Goal: Task Accomplishment & Management: Manage account settings

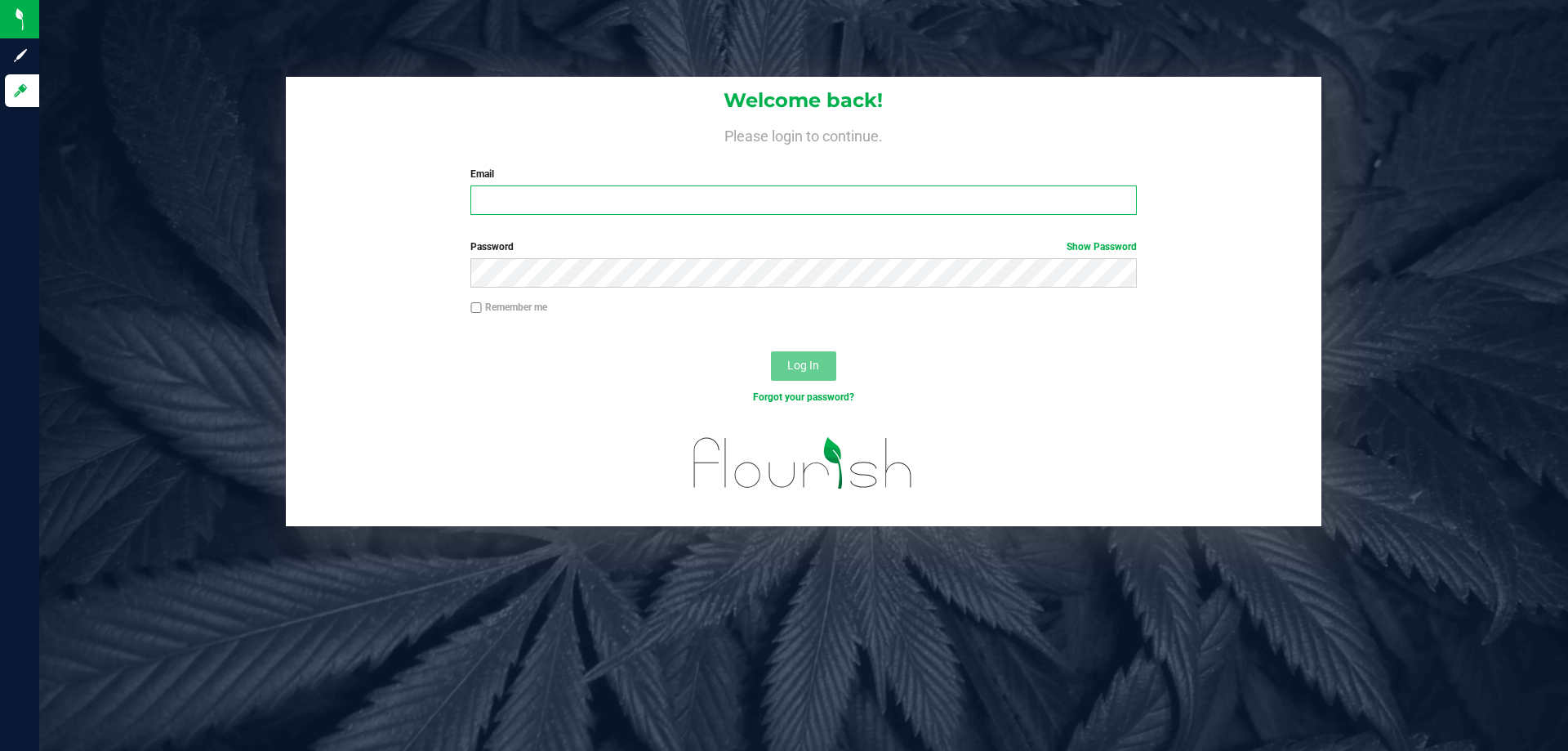
click at [637, 196] on input "Email" at bounding box center [804, 200] width 666 height 29
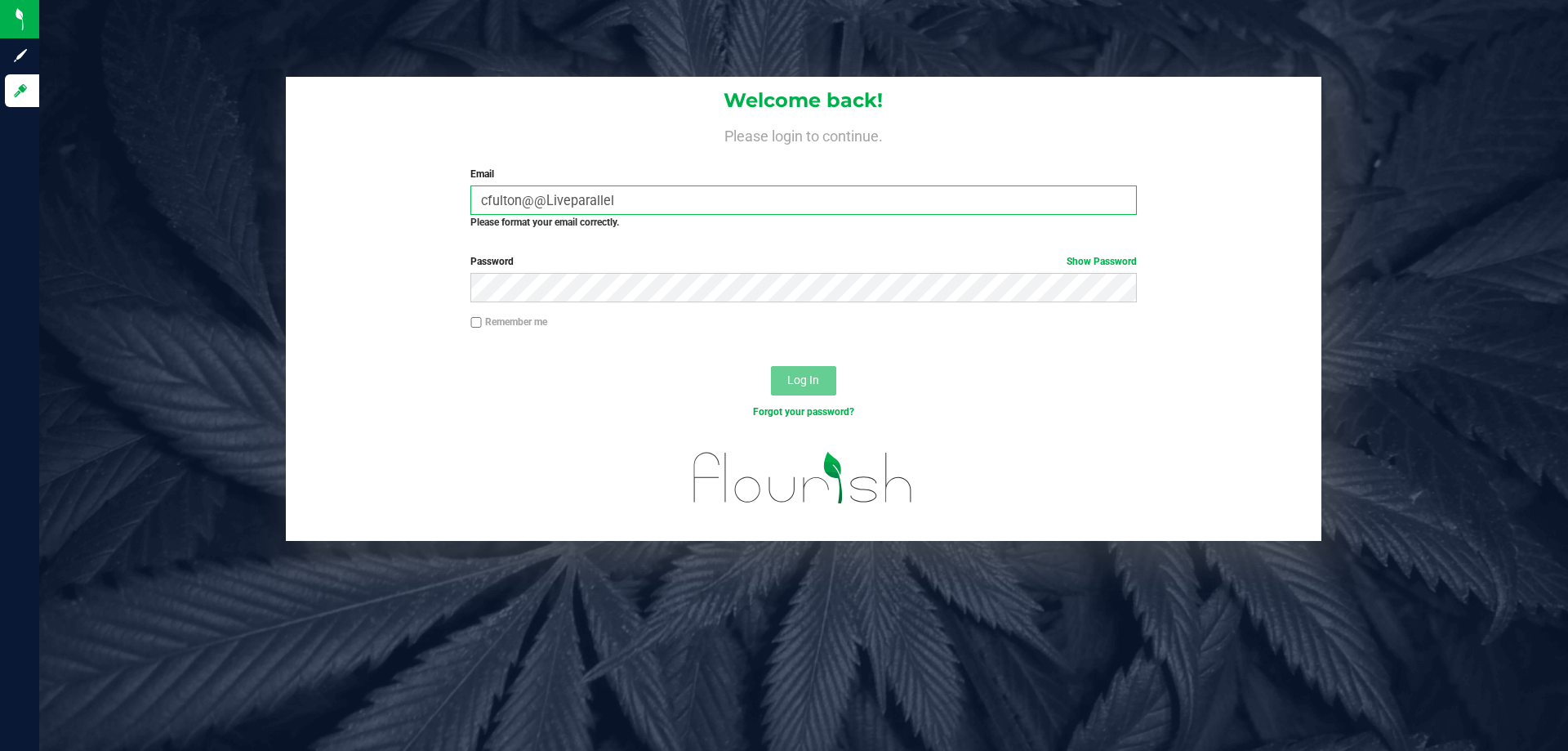
click at [521, 197] on input "cfulton@@Liveparallel" at bounding box center [804, 200] width 666 height 29
click at [530, 205] on input "cfulton@@Liveparallel" at bounding box center [804, 200] width 666 height 29
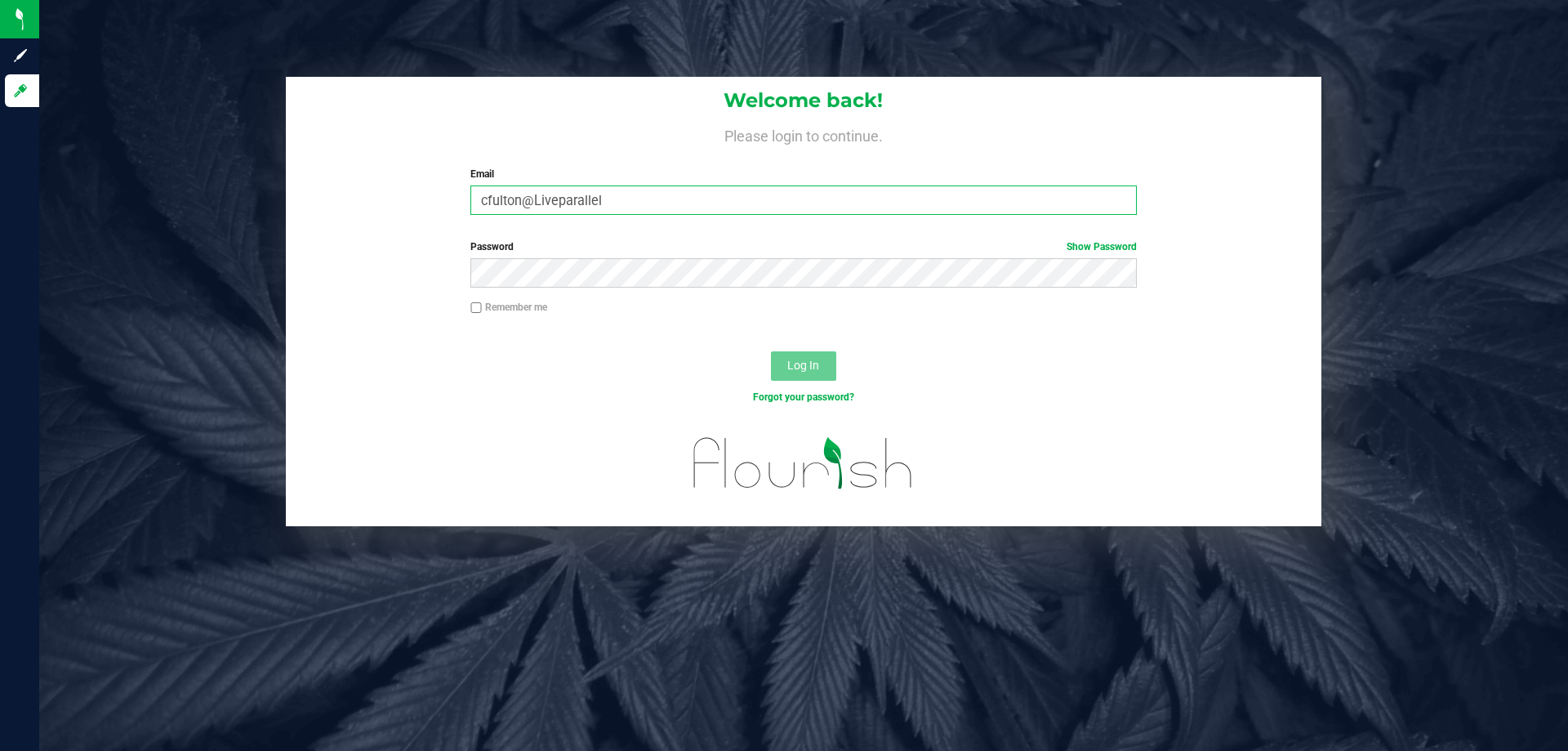
click at [652, 197] on input "cfulton@Liveparallel" at bounding box center [804, 200] width 666 height 29
type input "[EMAIL_ADDRESS][DOMAIN_NAME]"
click at [771, 352] on button "Log In" at bounding box center [804, 366] width 65 height 29
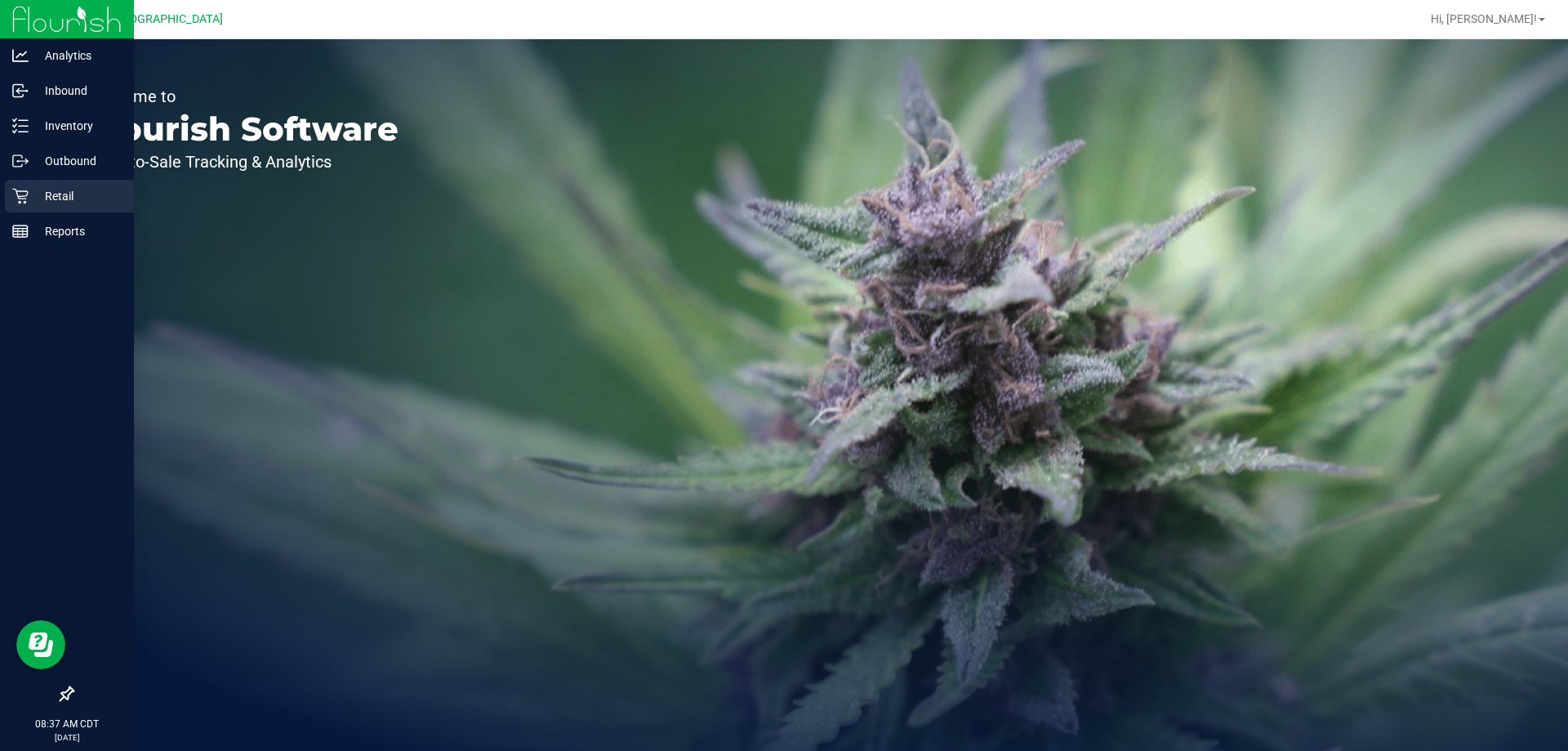
click at [37, 203] on p "Retail" at bounding box center [77, 196] width 98 height 20
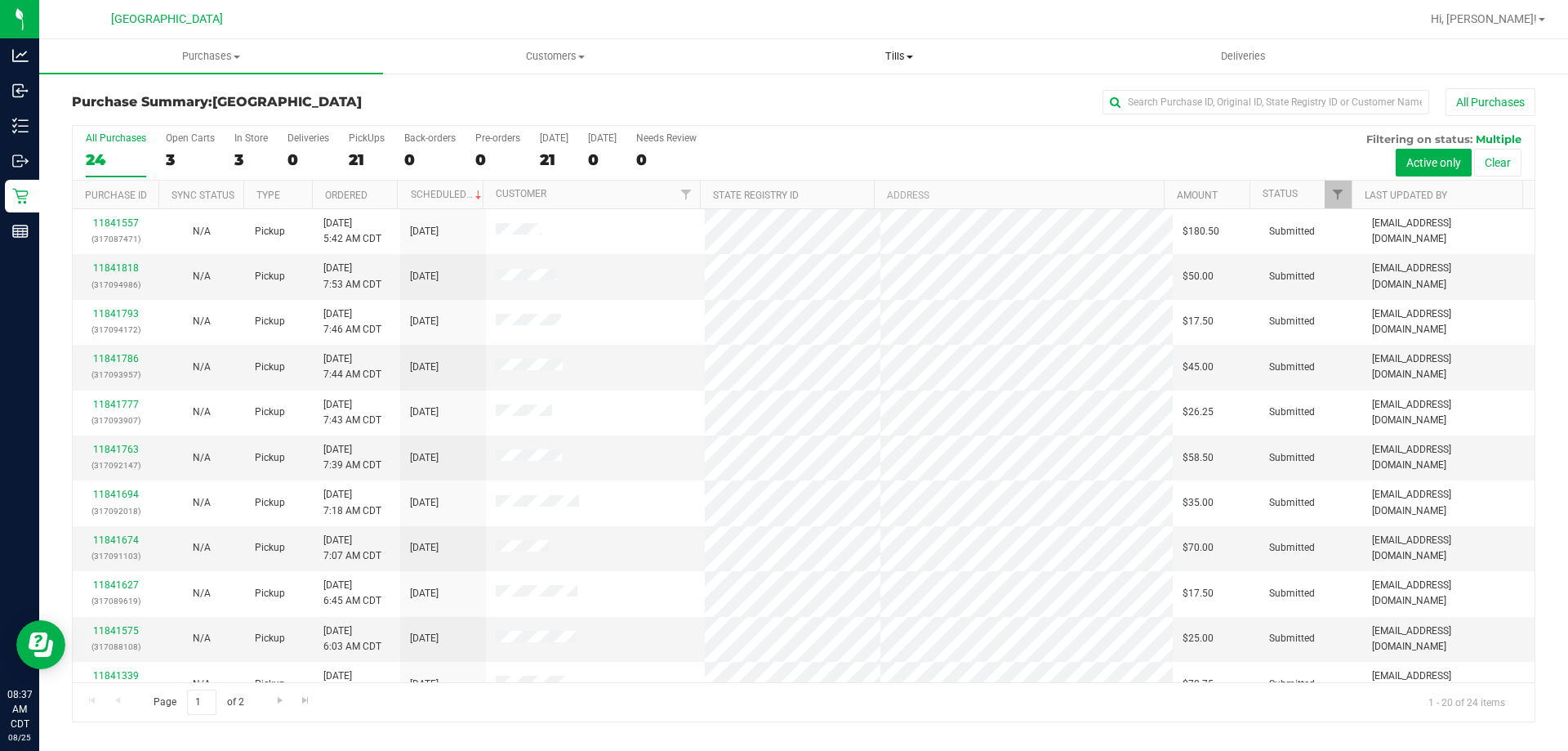
click at [903, 52] on span "Tills" at bounding box center [898, 56] width 342 height 15
click at [816, 98] on span "Manage tills" at bounding box center [781, 99] width 110 height 14
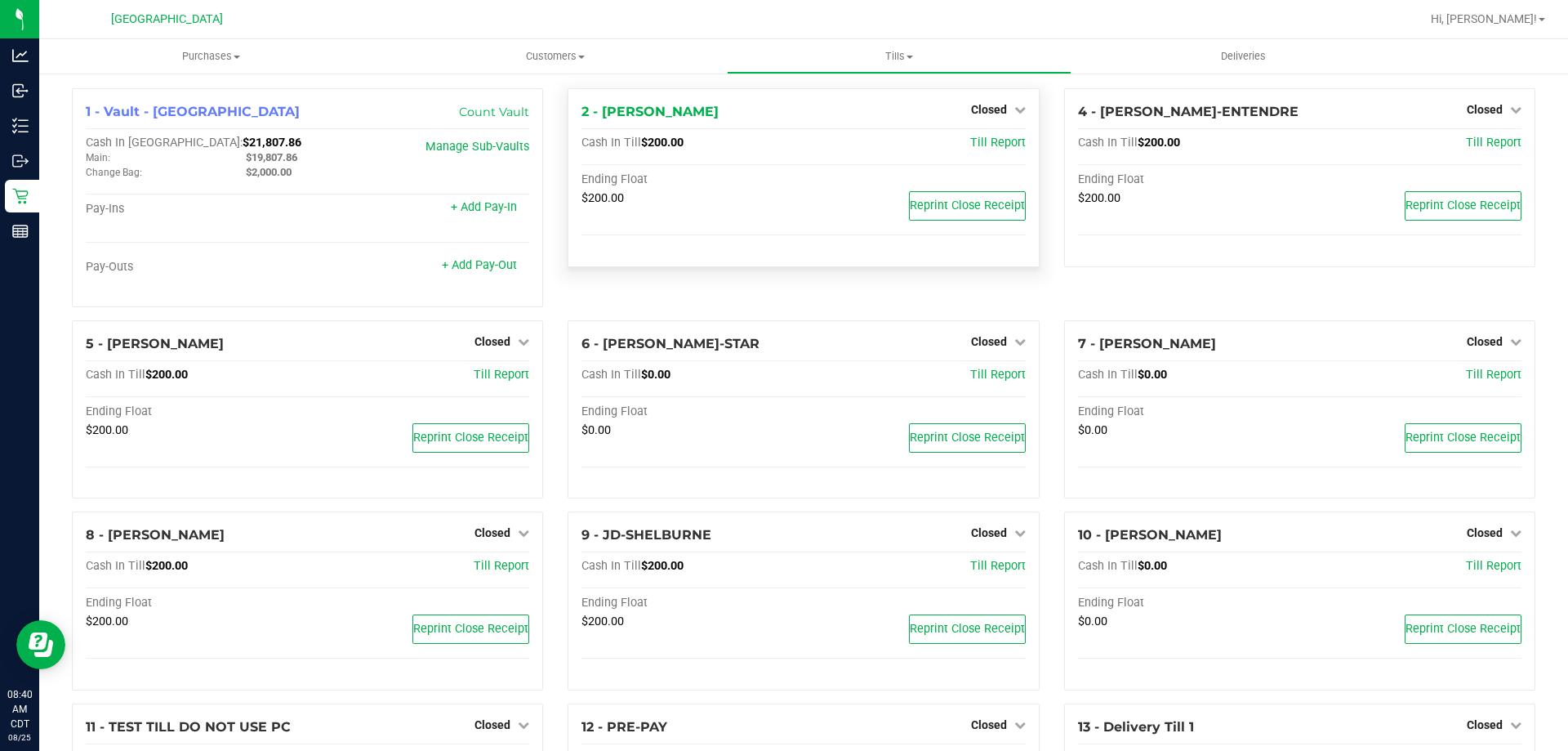
click at [994, 103] on div "Closed" at bounding box center [999, 109] width 55 height 20
click at [994, 109] on span "Closed" at bounding box center [989, 108] width 36 height 13
click at [996, 143] on link "Open Till" at bounding box center [988, 144] width 43 height 13
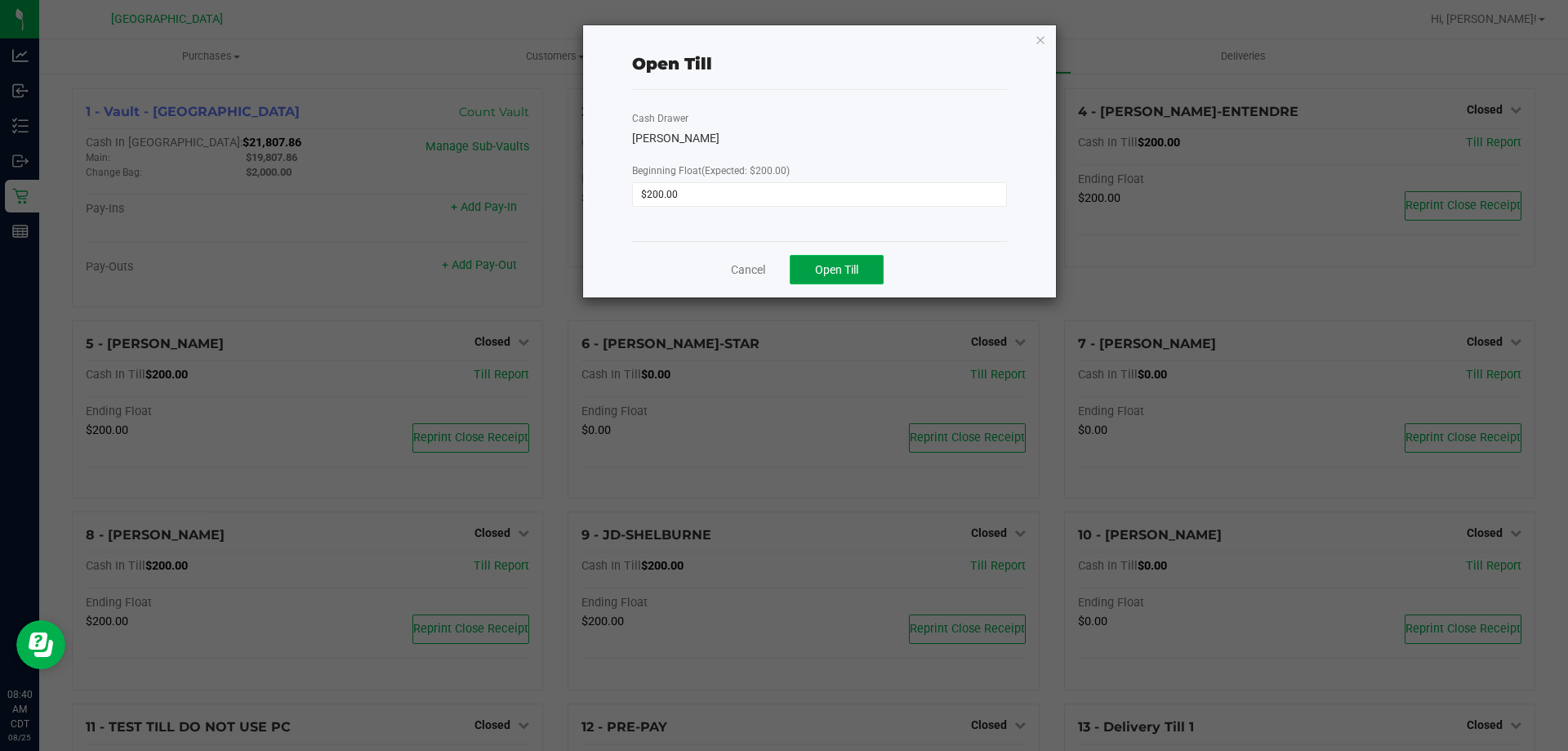
click at [807, 273] on button "Open Till" at bounding box center [837, 270] width 94 height 29
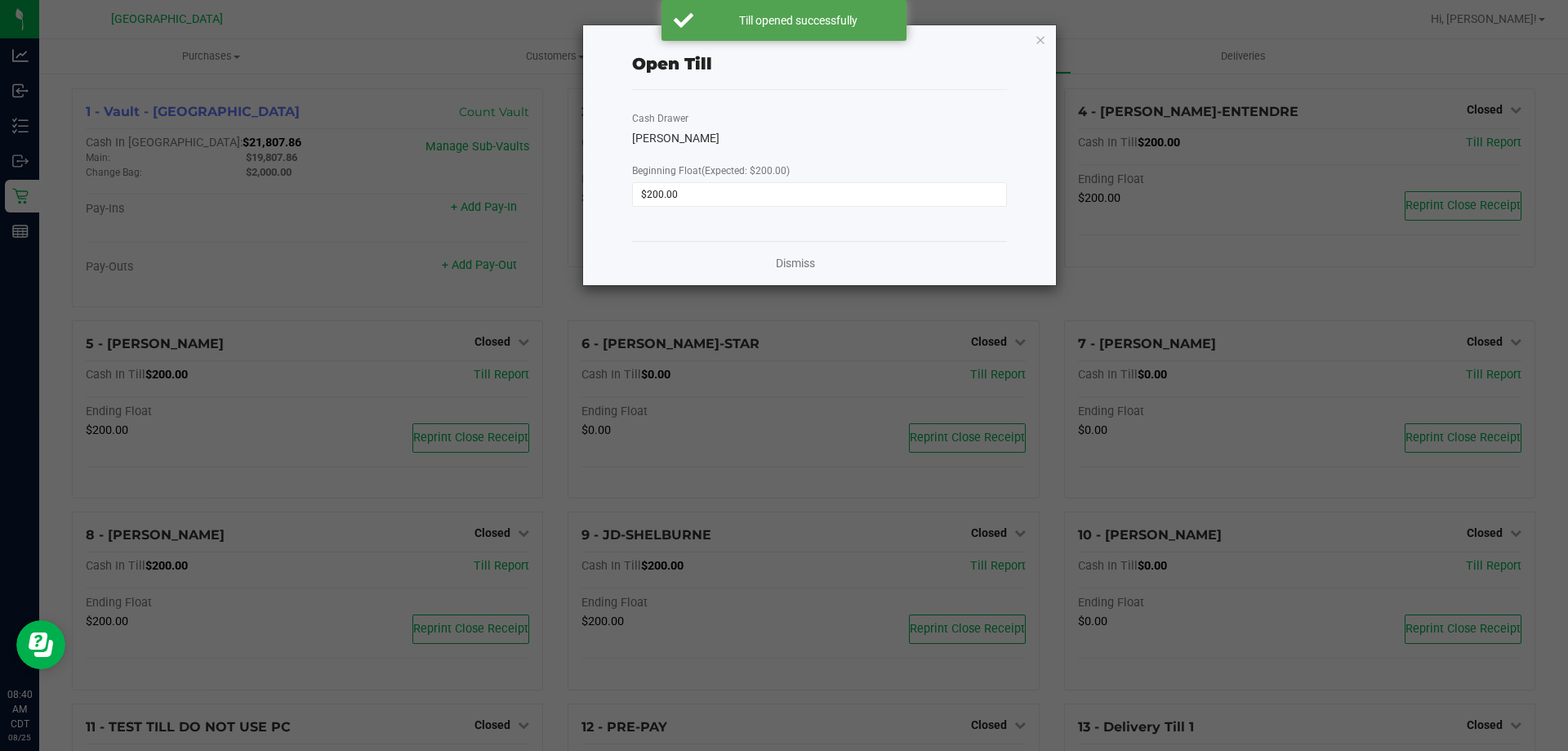
click at [1048, 42] on div "Open Till Cash Drawer [PERSON_NAME] Beginning Float (Expected: $200.00) $200.00…" at bounding box center [819, 155] width 473 height 260
click at [1034, 39] on div "Open Till Cash Drawer [PERSON_NAME] Beginning Float (Expected: $200.00) $200.00…" at bounding box center [819, 155] width 473 height 260
click at [1040, 38] on icon "button" at bounding box center [1041, 39] width 12 height 20
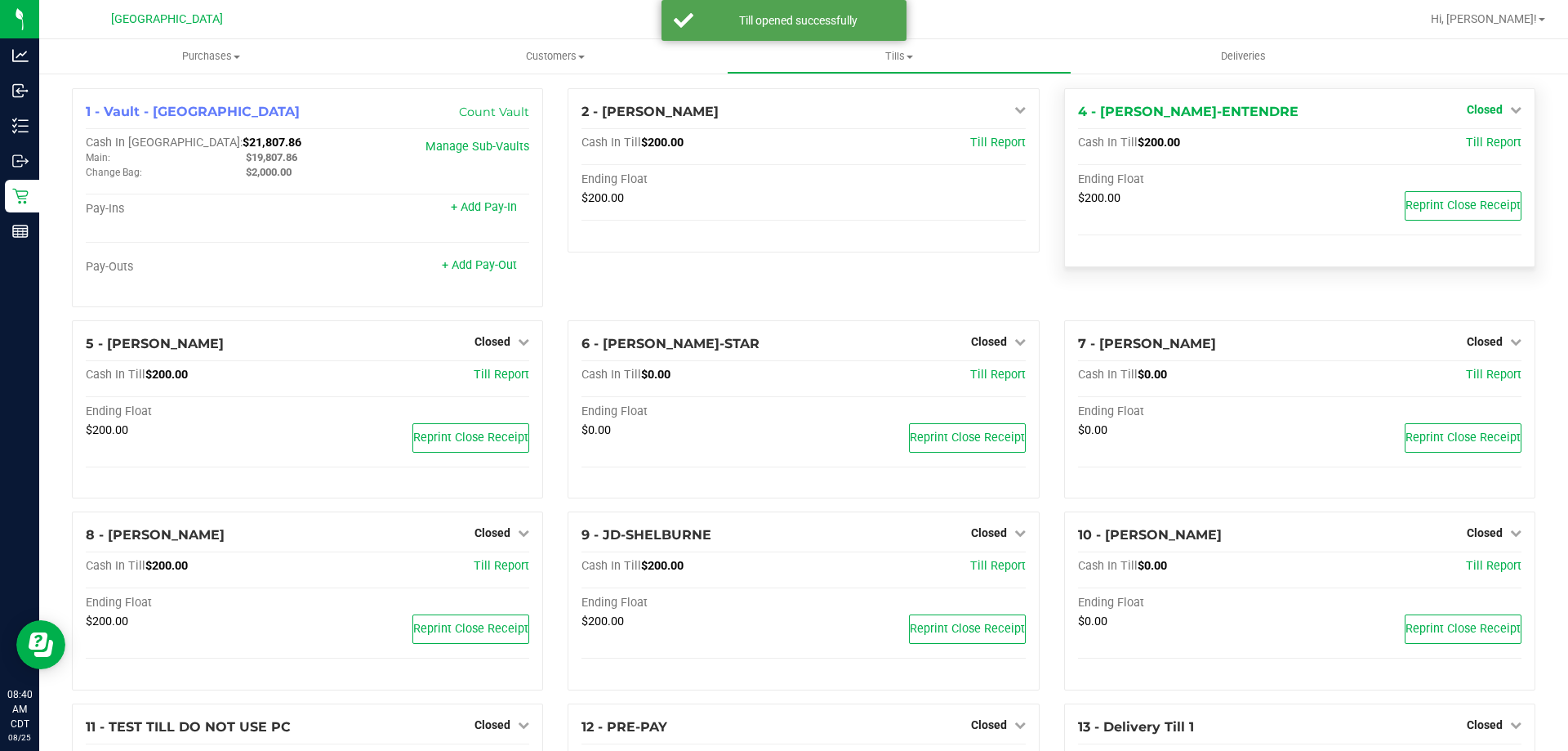
click at [1496, 112] on link "Closed" at bounding box center [1494, 108] width 55 height 13
click at [1472, 147] on link "Open Till" at bounding box center [1484, 144] width 43 height 13
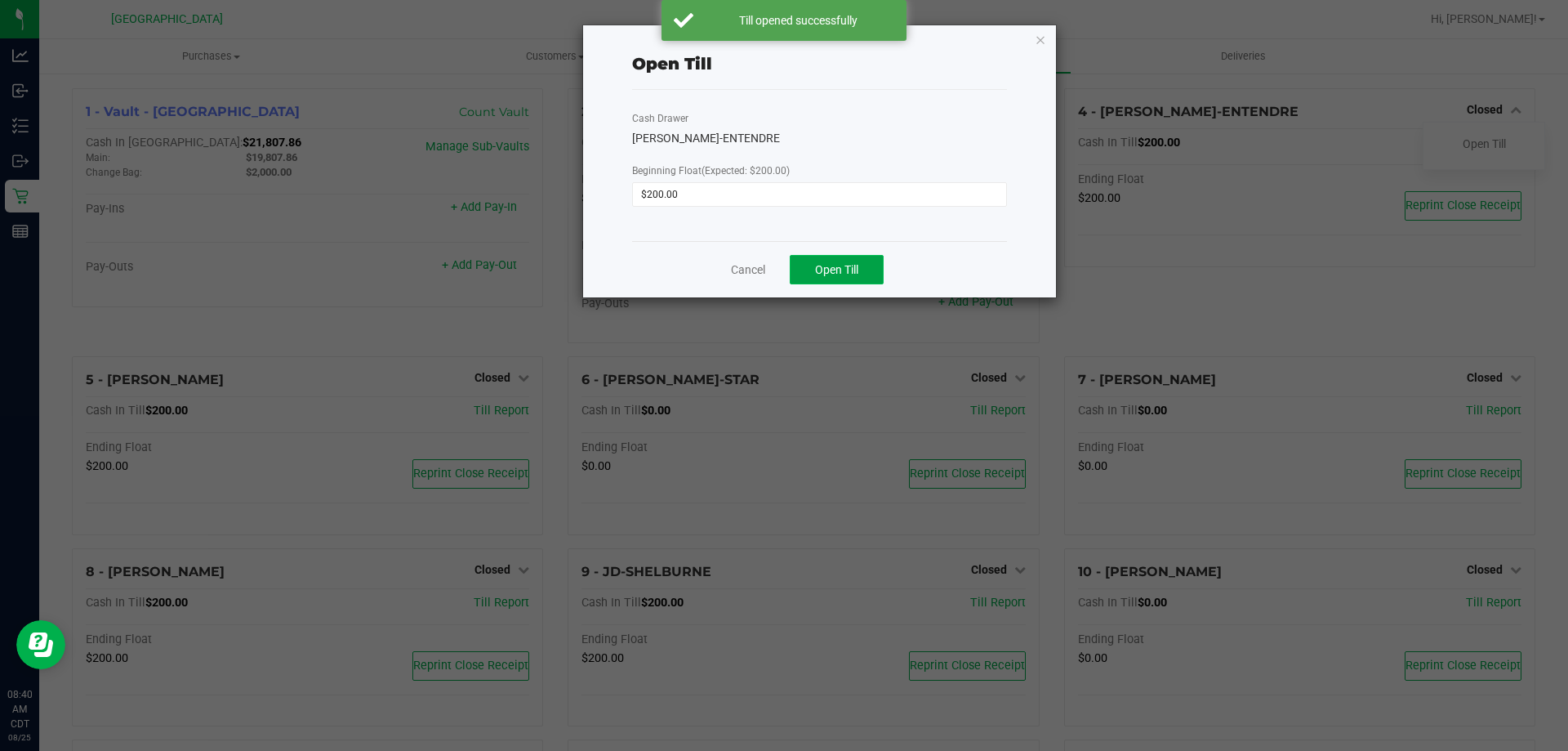
click at [842, 271] on span "Open Till" at bounding box center [837, 269] width 43 height 13
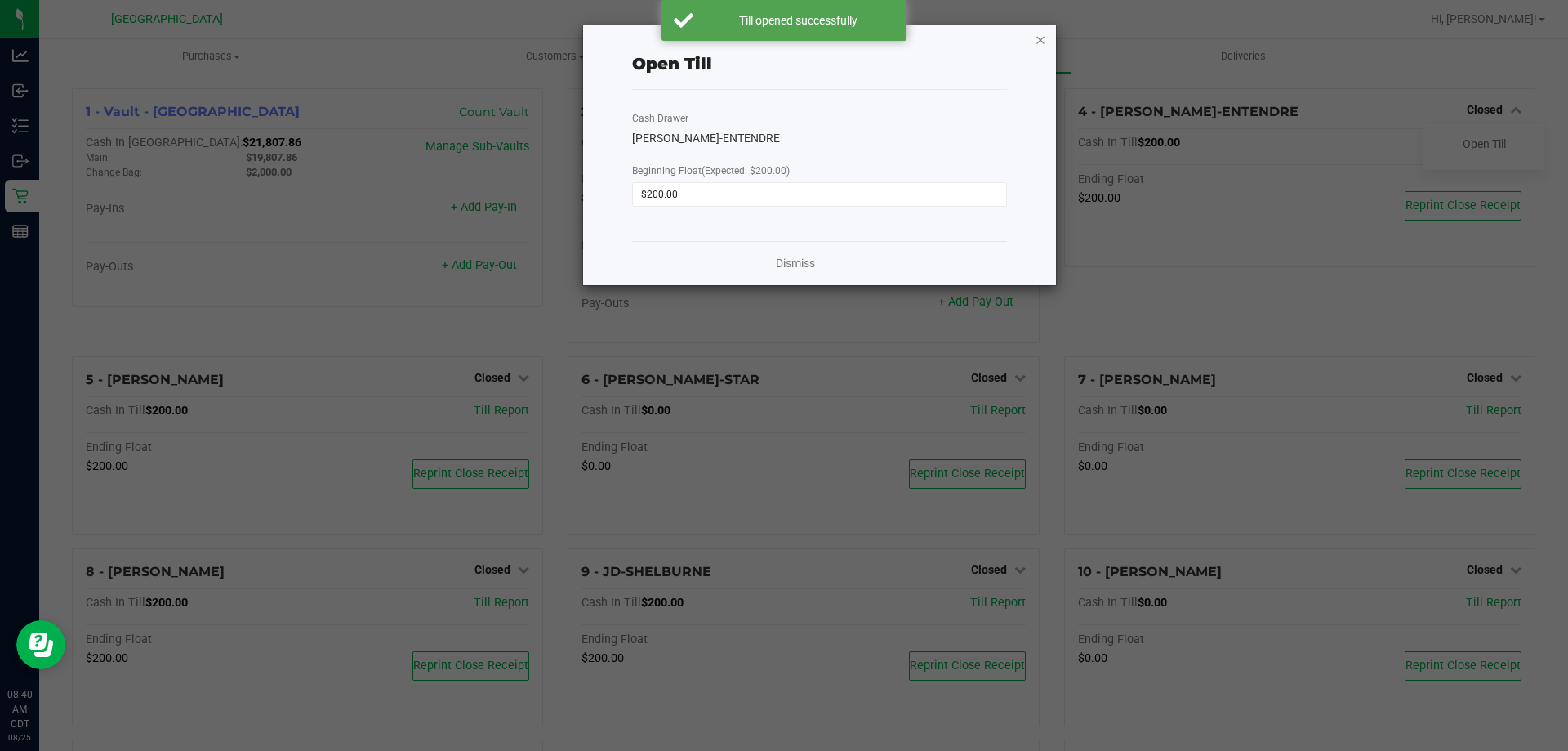
click at [1046, 36] on icon "button" at bounding box center [1041, 39] width 12 height 20
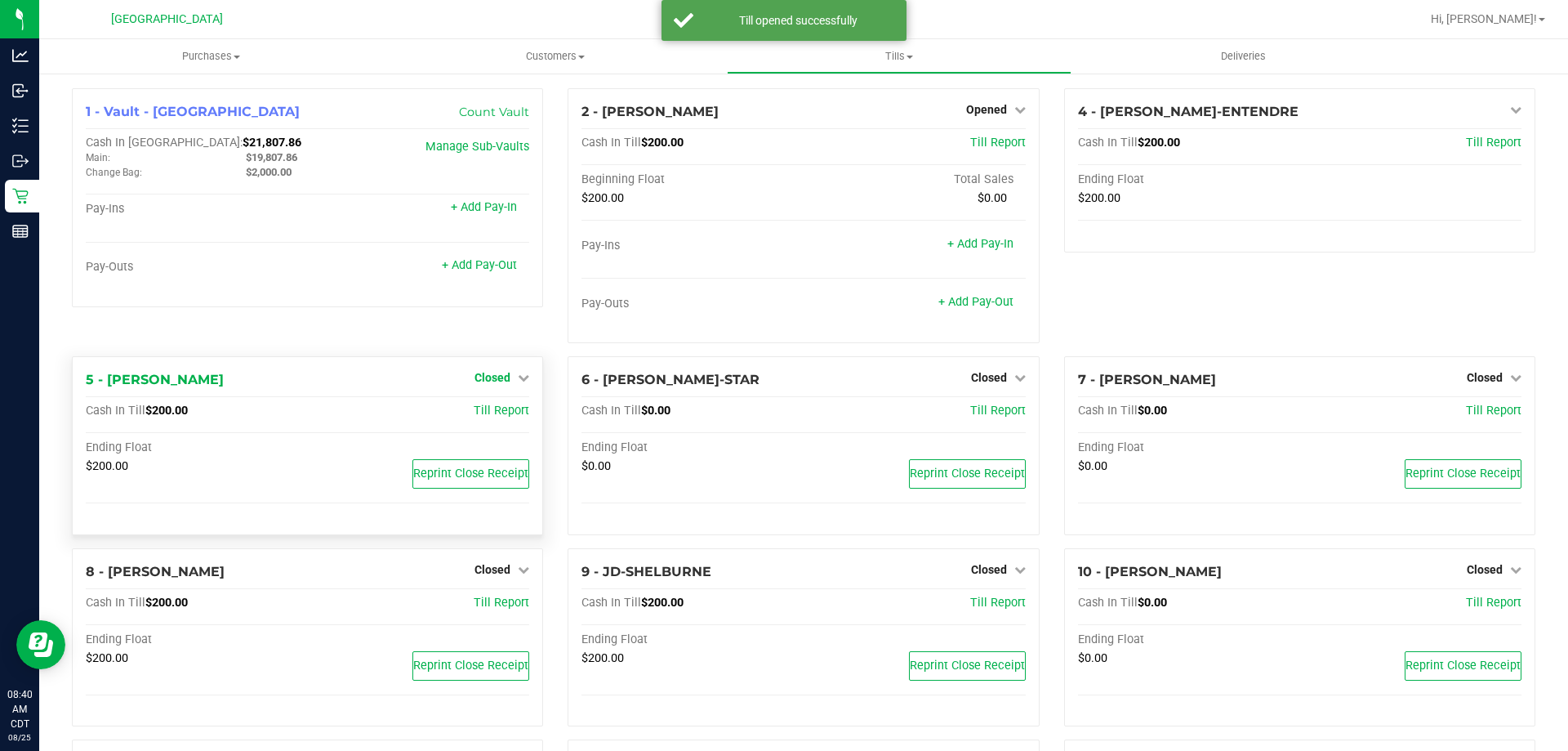
click at [492, 376] on span "Closed" at bounding box center [492, 377] width 36 height 13
click at [496, 408] on link "Open Till" at bounding box center [492, 411] width 43 height 13
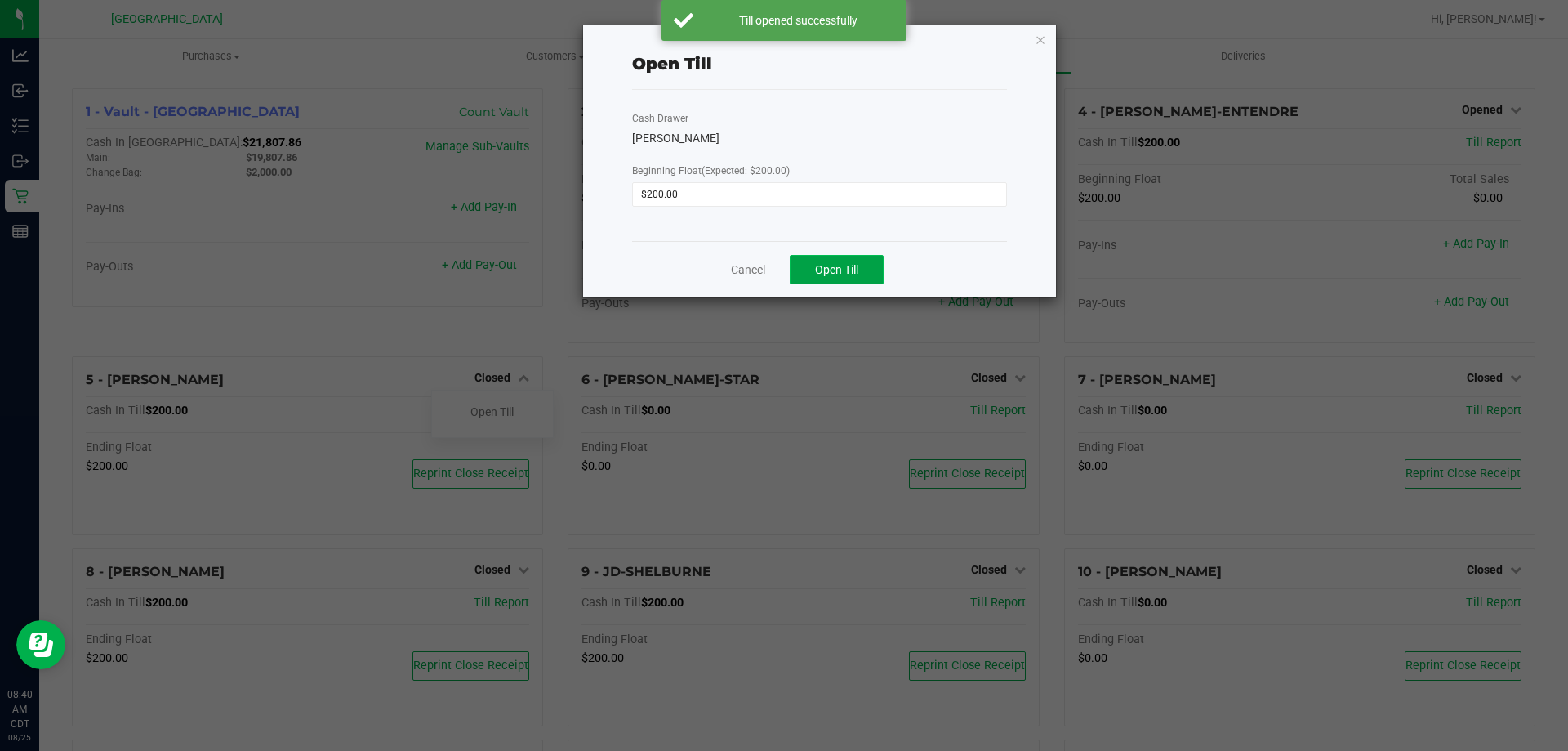
click at [856, 263] on span "Open Till" at bounding box center [837, 269] width 43 height 13
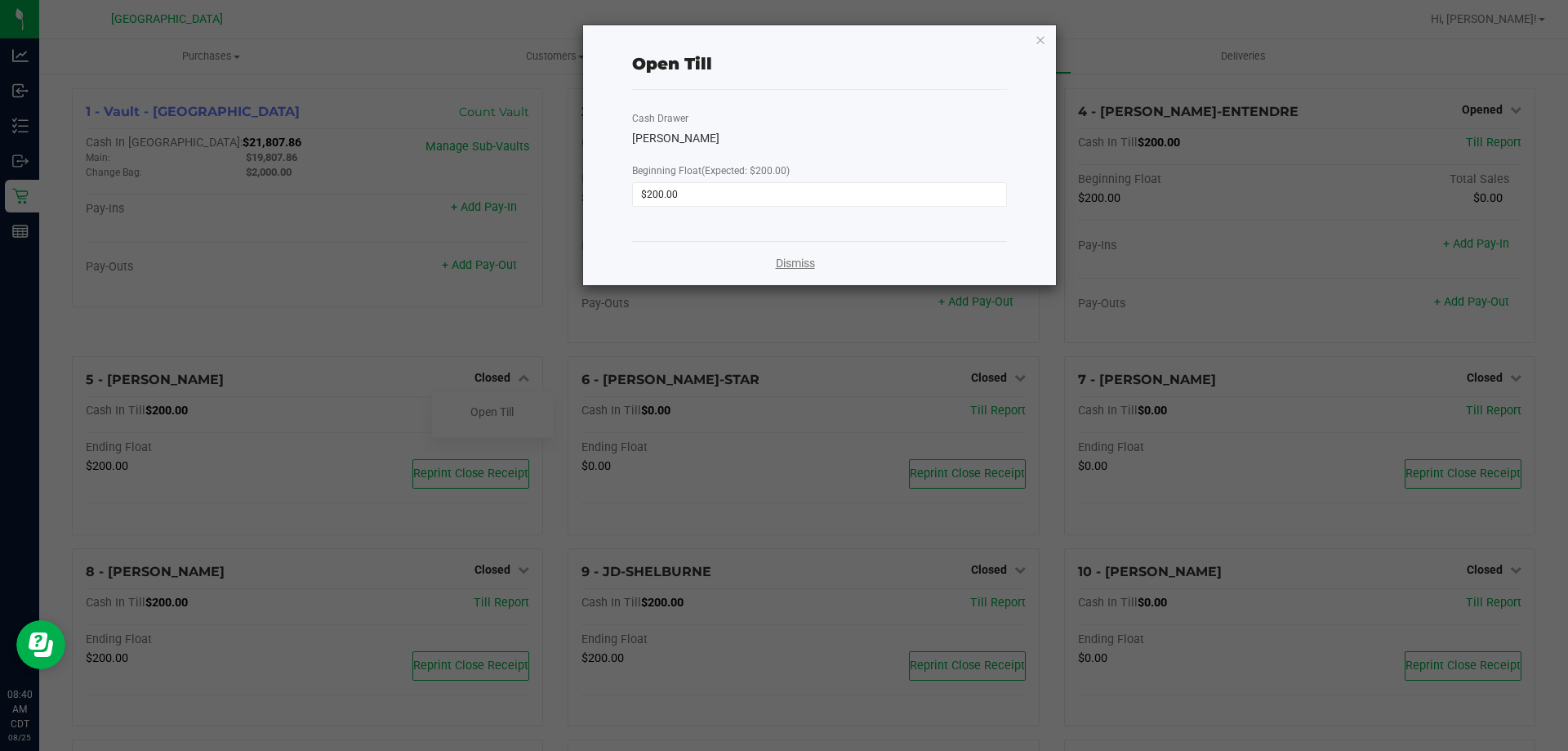
click at [794, 270] on link "Dismiss" at bounding box center [796, 264] width 39 height 18
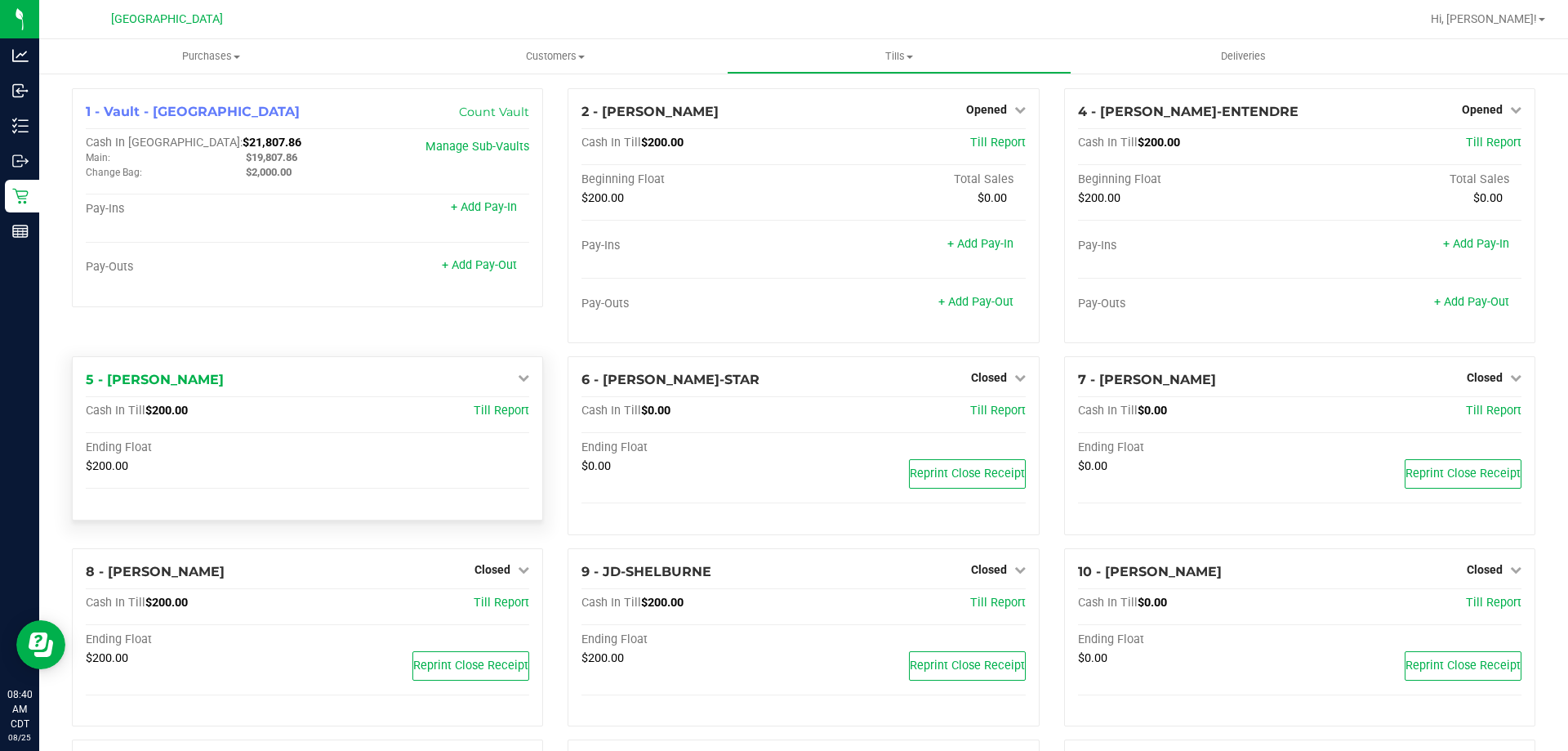
click at [520, 377] on icon at bounding box center [523, 378] width 12 height 12
click at [523, 380] on icon at bounding box center [523, 378] width 12 height 12
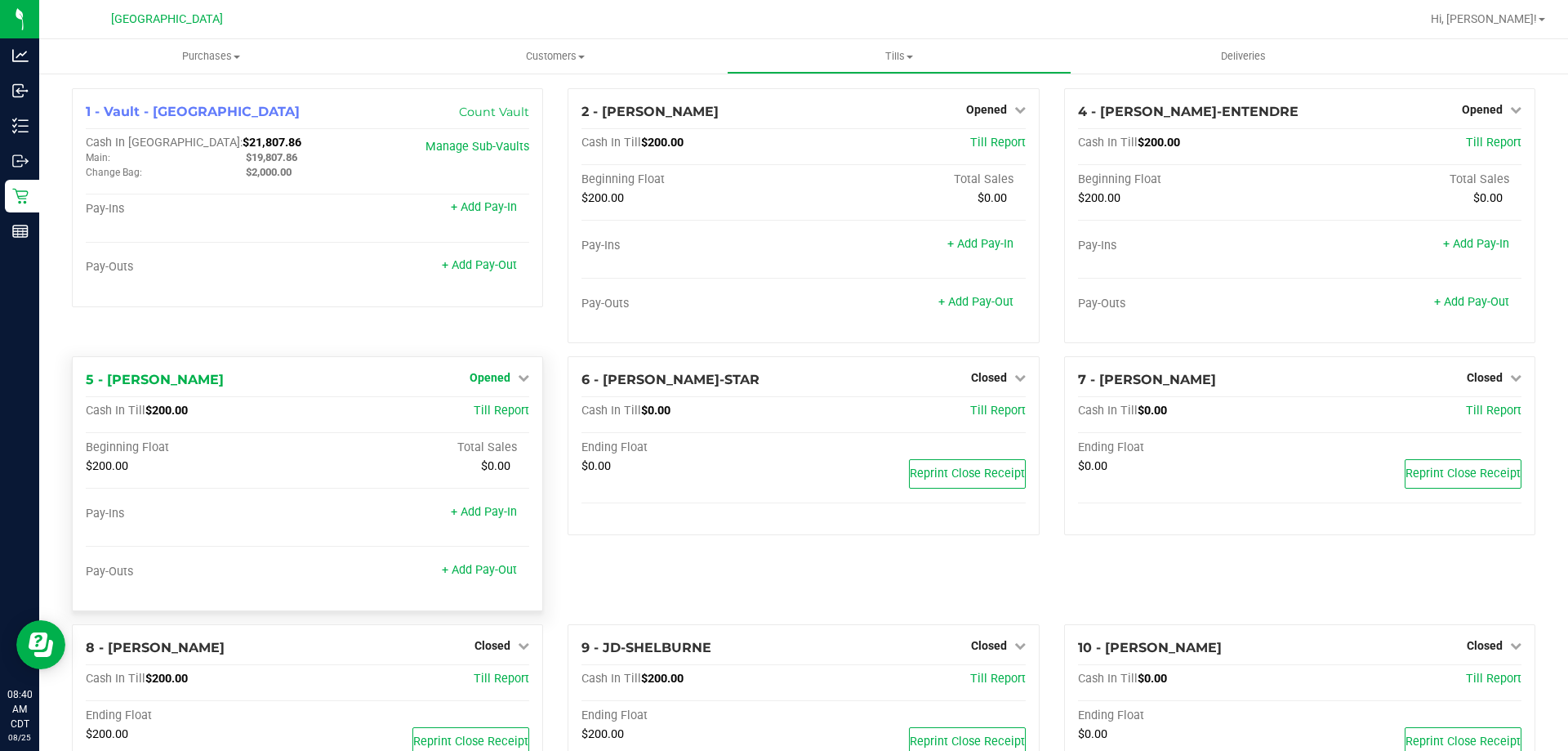
click at [505, 378] on span "Opened" at bounding box center [490, 377] width 41 height 13
click at [500, 405] on link "Close Till" at bounding box center [492, 411] width 44 height 13
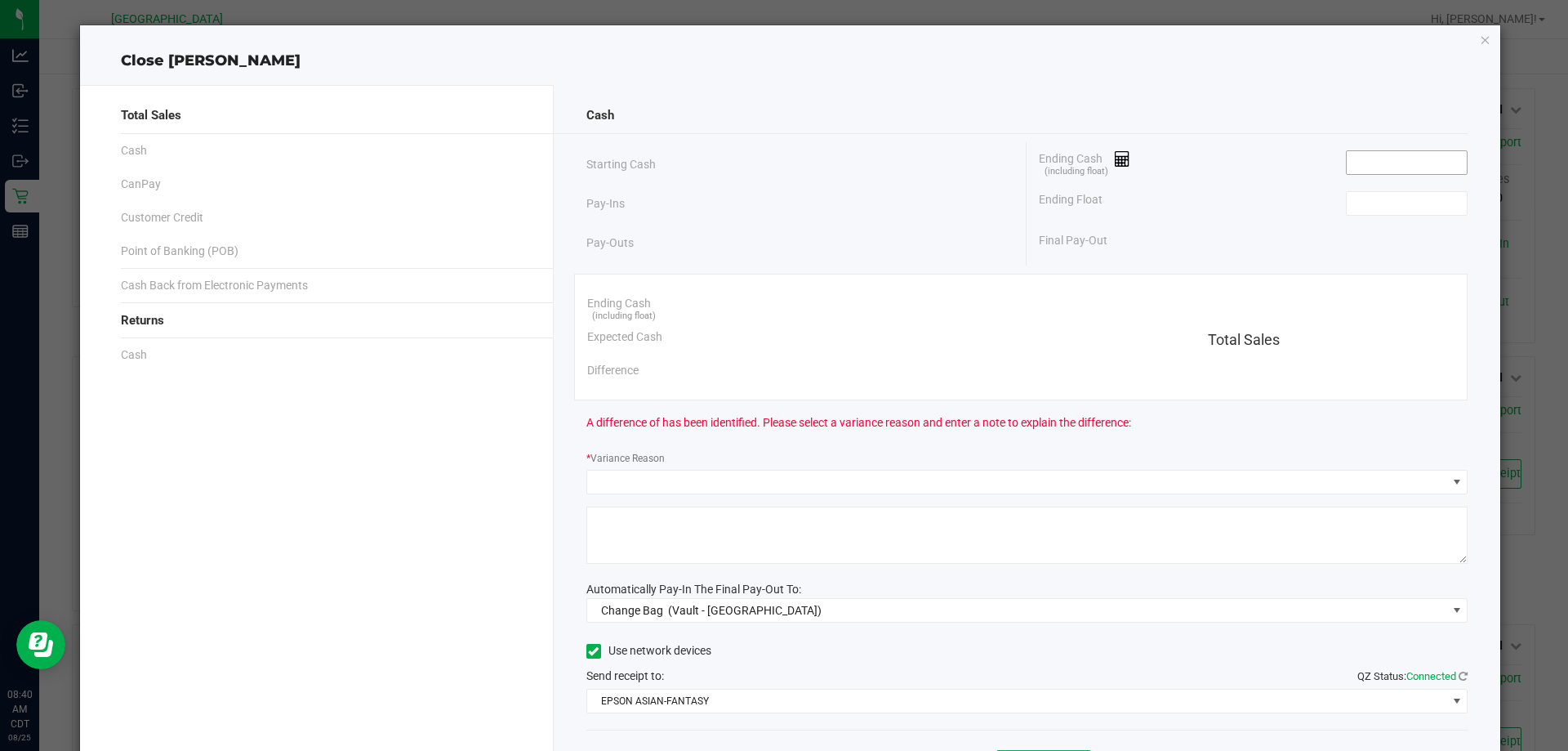
click at [1356, 161] on input at bounding box center [1406, 162] width 120 height 22
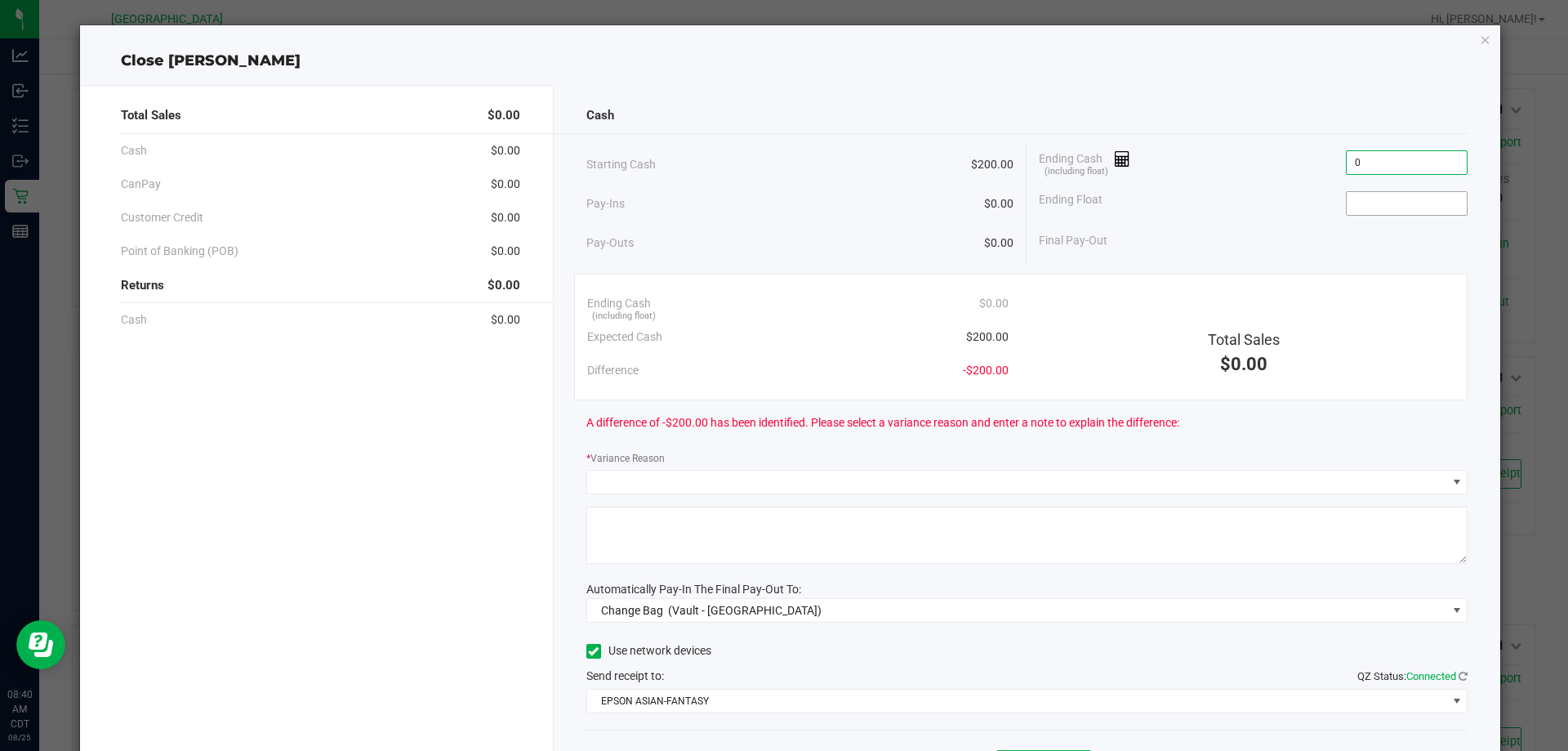
click at [1392, 202] on input at bounding box center [1406, 203] width 120 height 22
type input "$0.00"
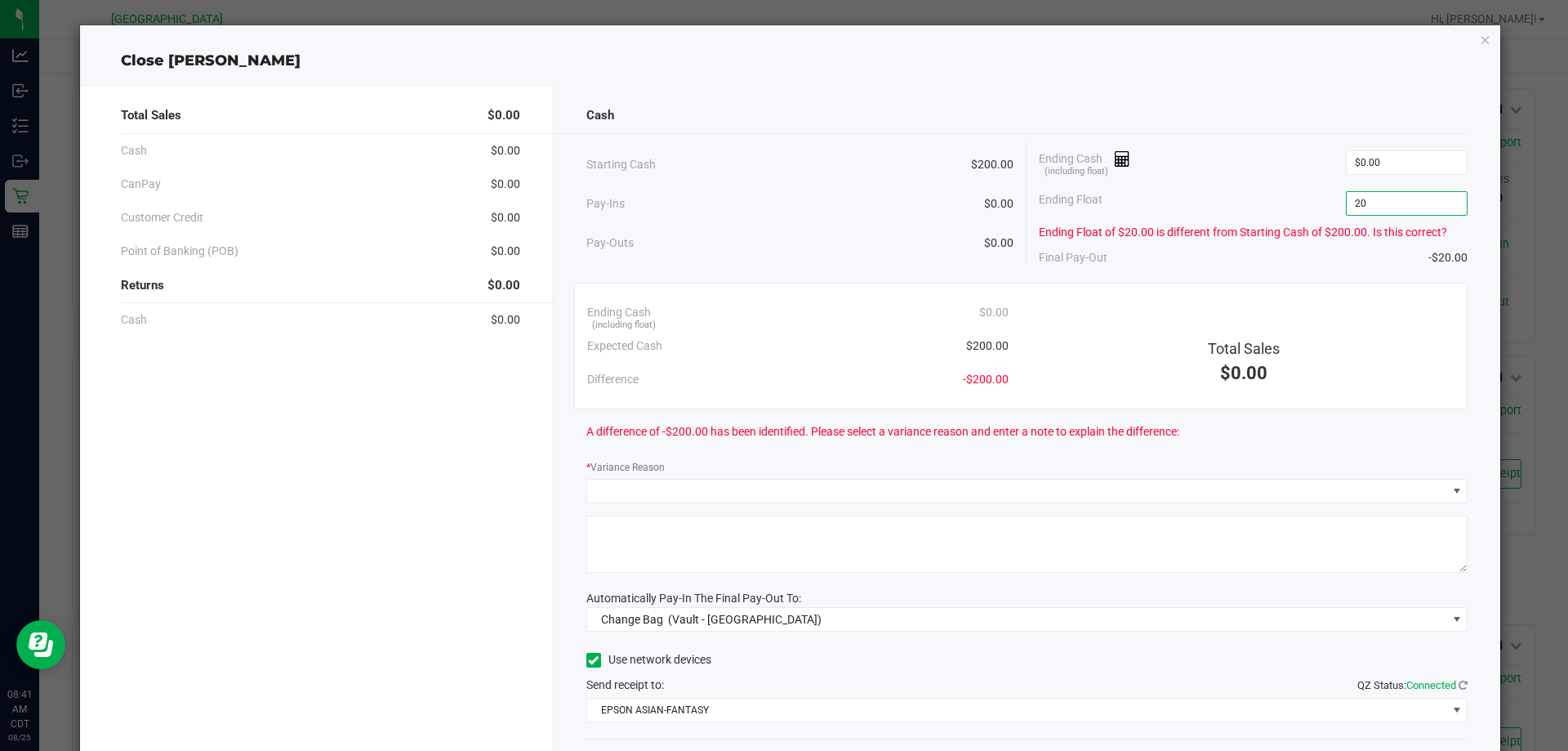
type input "2"
type input "0"
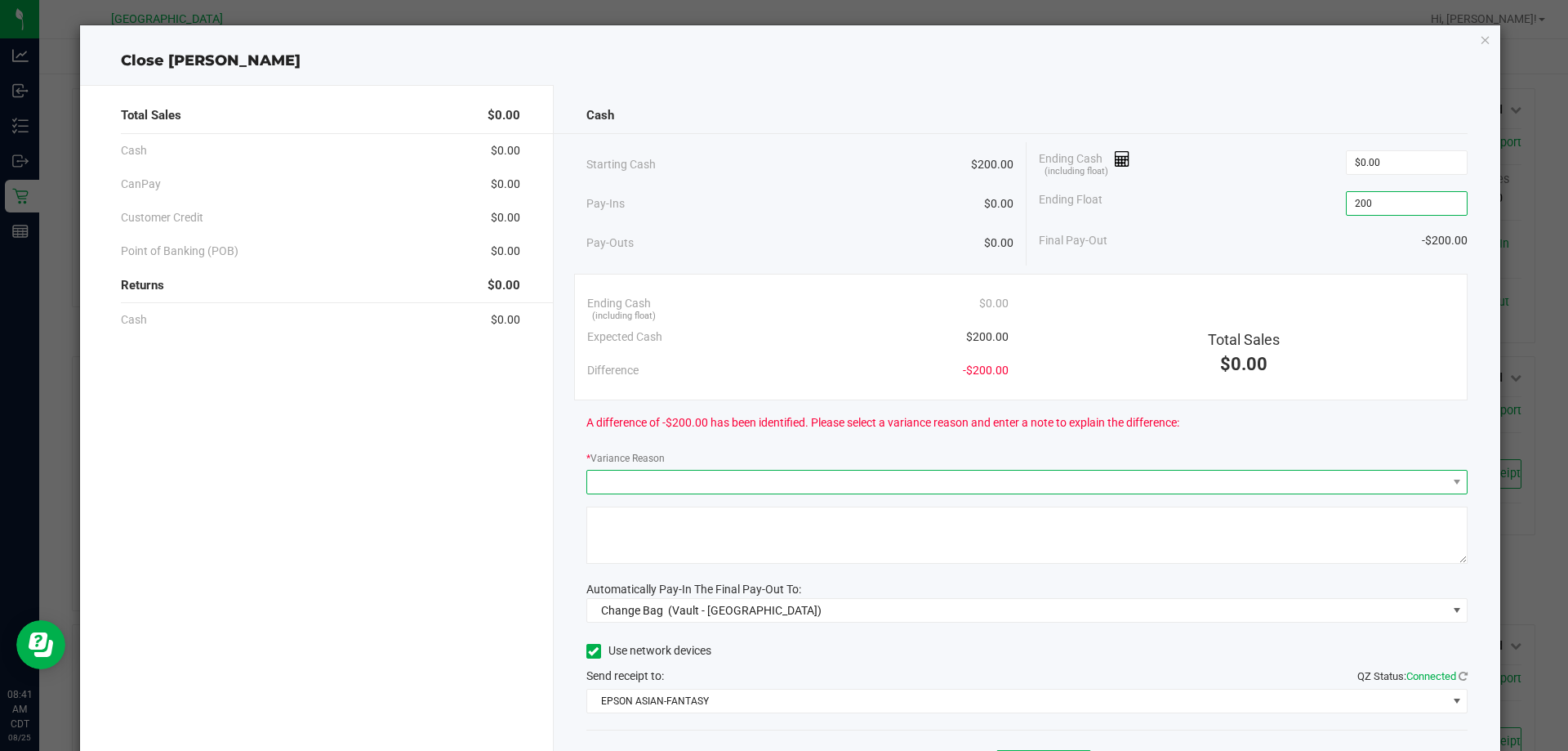
click at [876, 478] on span at bounding box center [1016, 481] width 860 height 22
type input "$200.00"
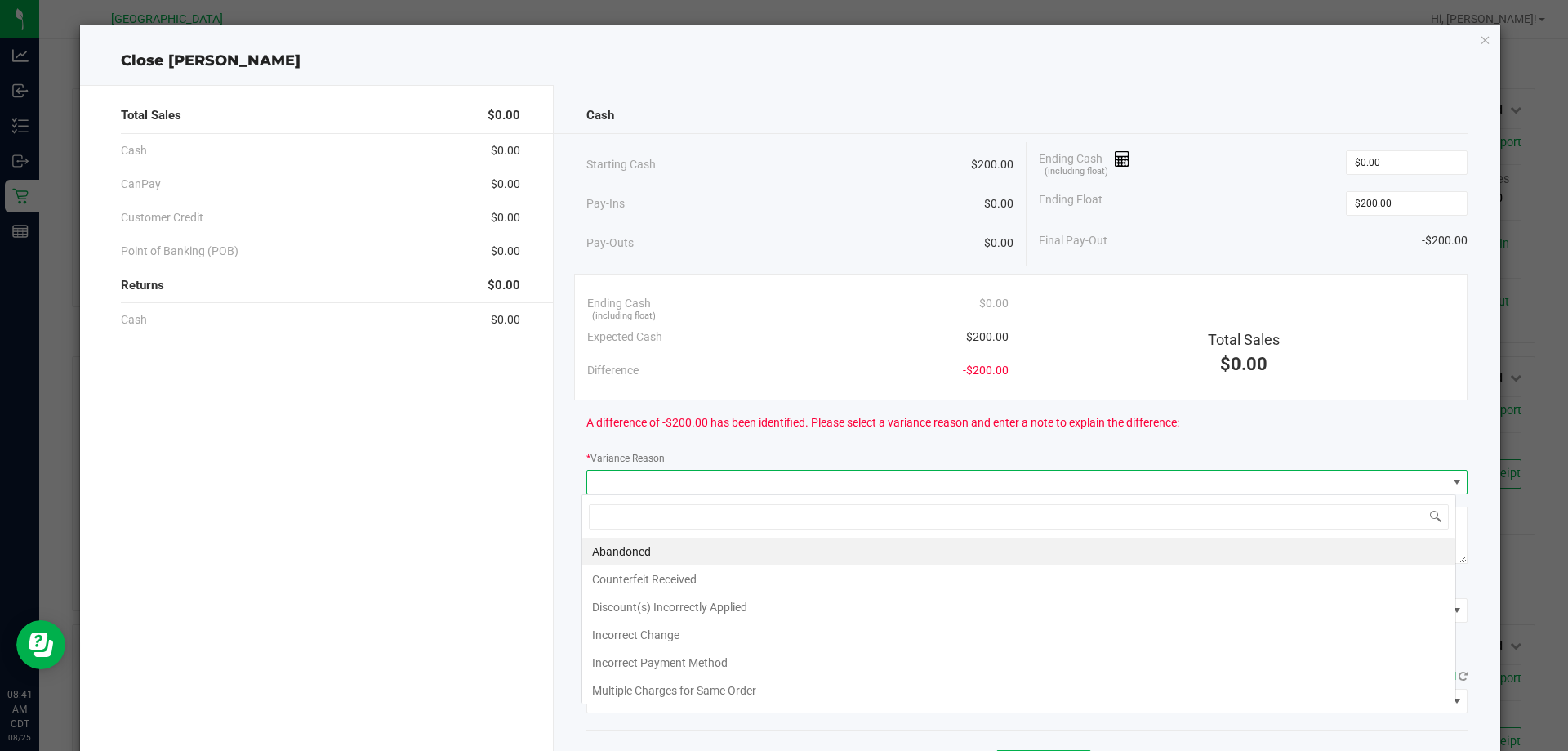
scroll to position [24, 874]
click at [1393, 157] on input "$0.00" at bounding box center [1406, 162] width 120 height 22
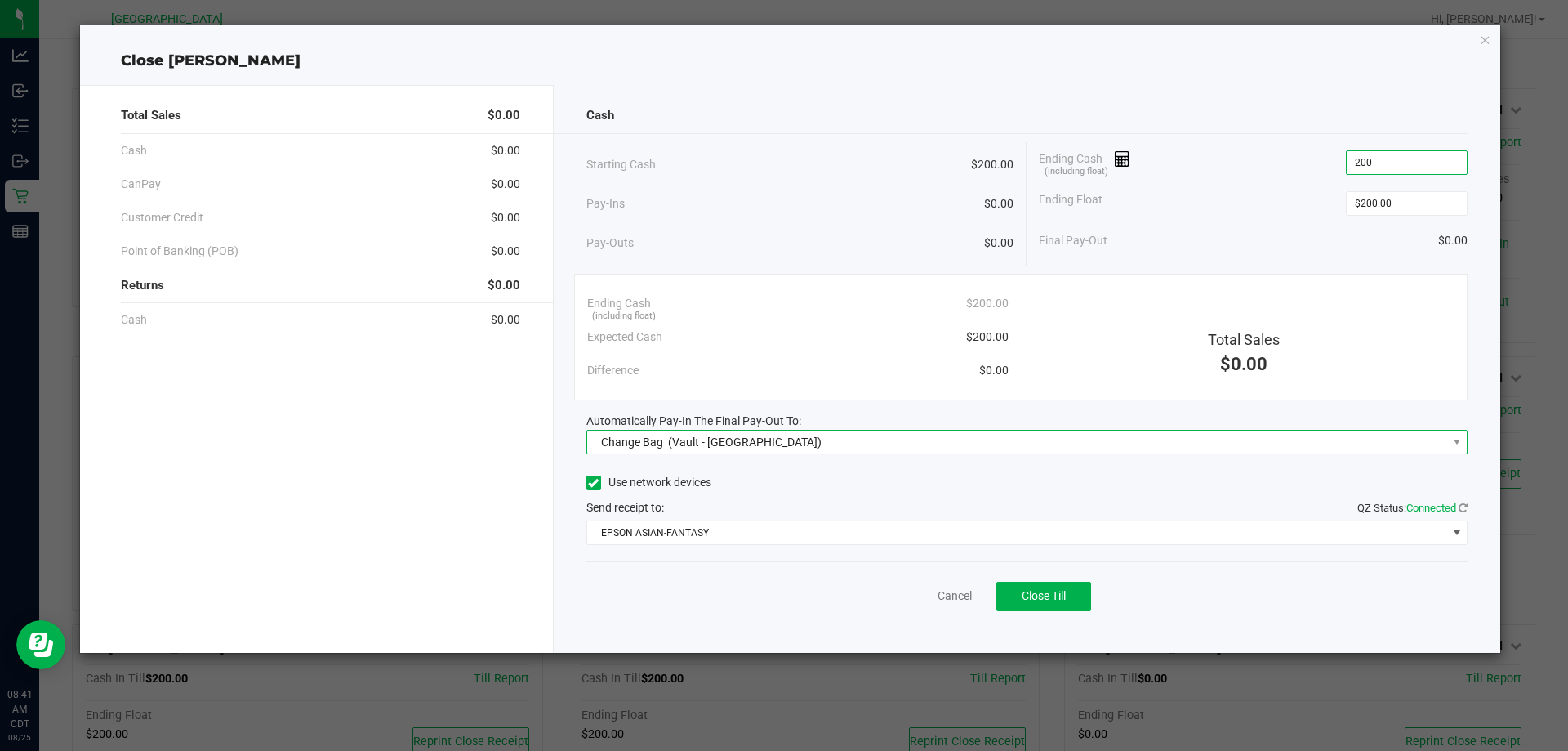
click at [1001, 447] on span "Change Bag (Vault - [GEOGRAPHIC_DATA])" at bounding box center [1016, 441] width 860 height 22
type input "$200.00"
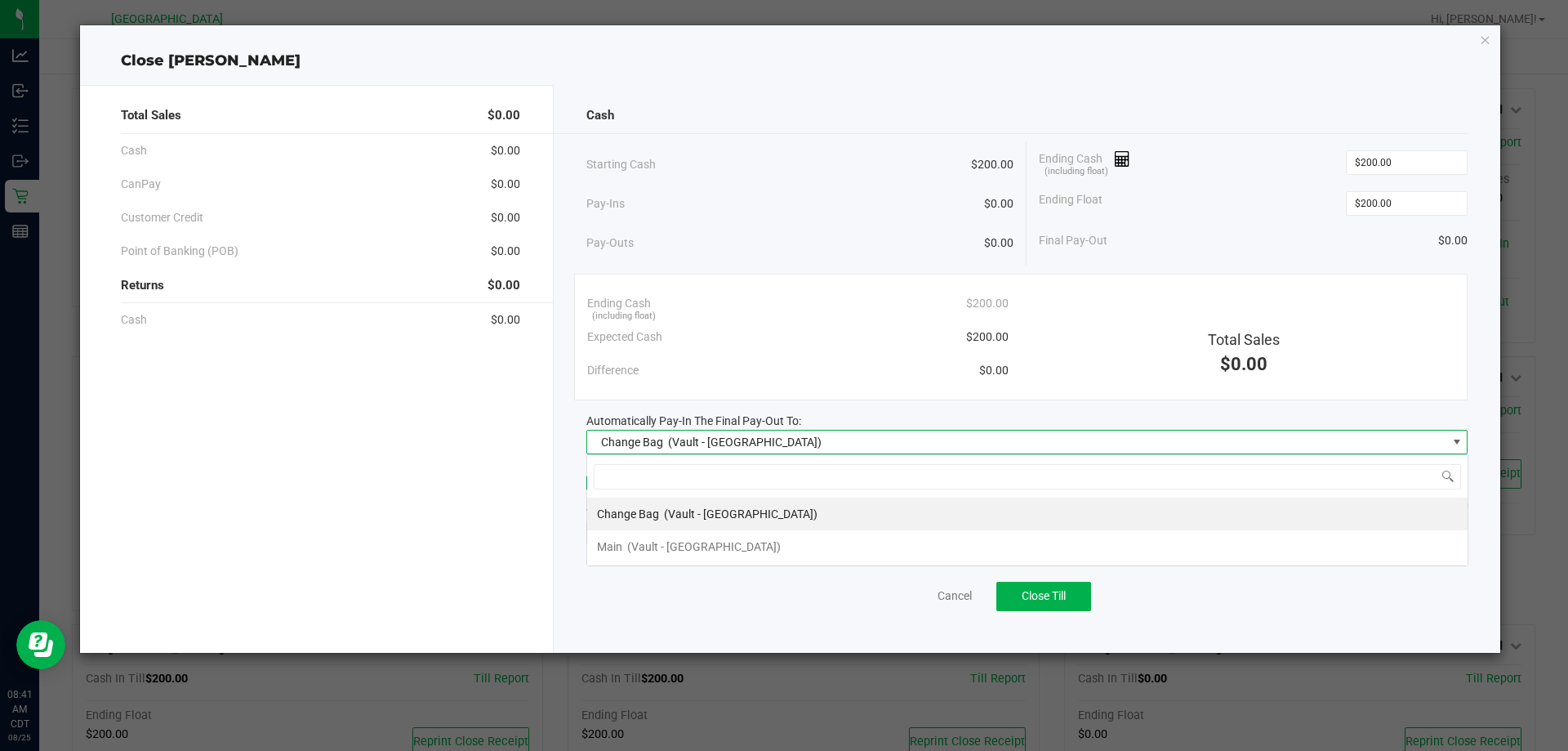
scroll to position [24, 882]
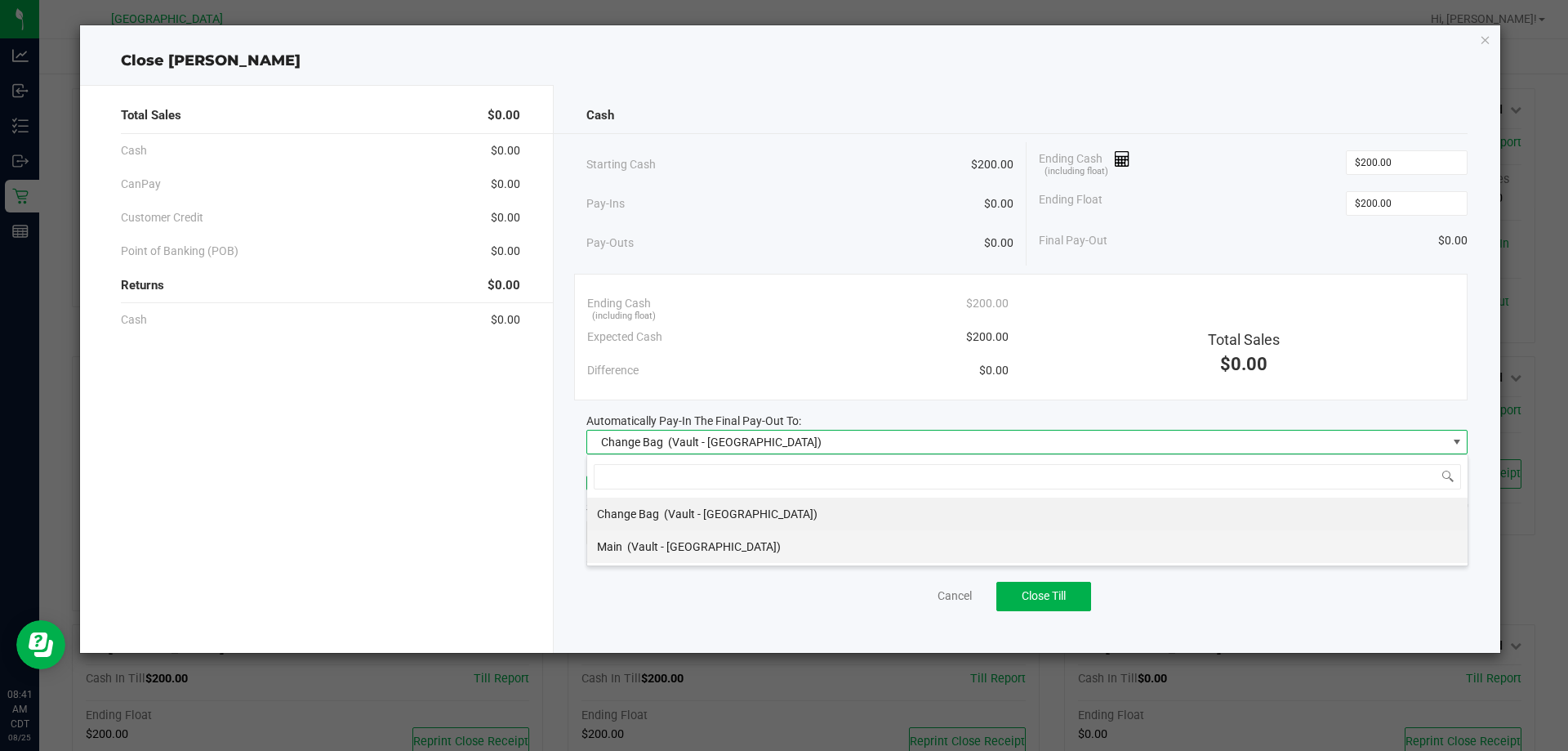
click at [646, 552] on span "(Vault - [GEOGRAPHIC_DATA])" at bounding box center [703, 546] width 153 height 13
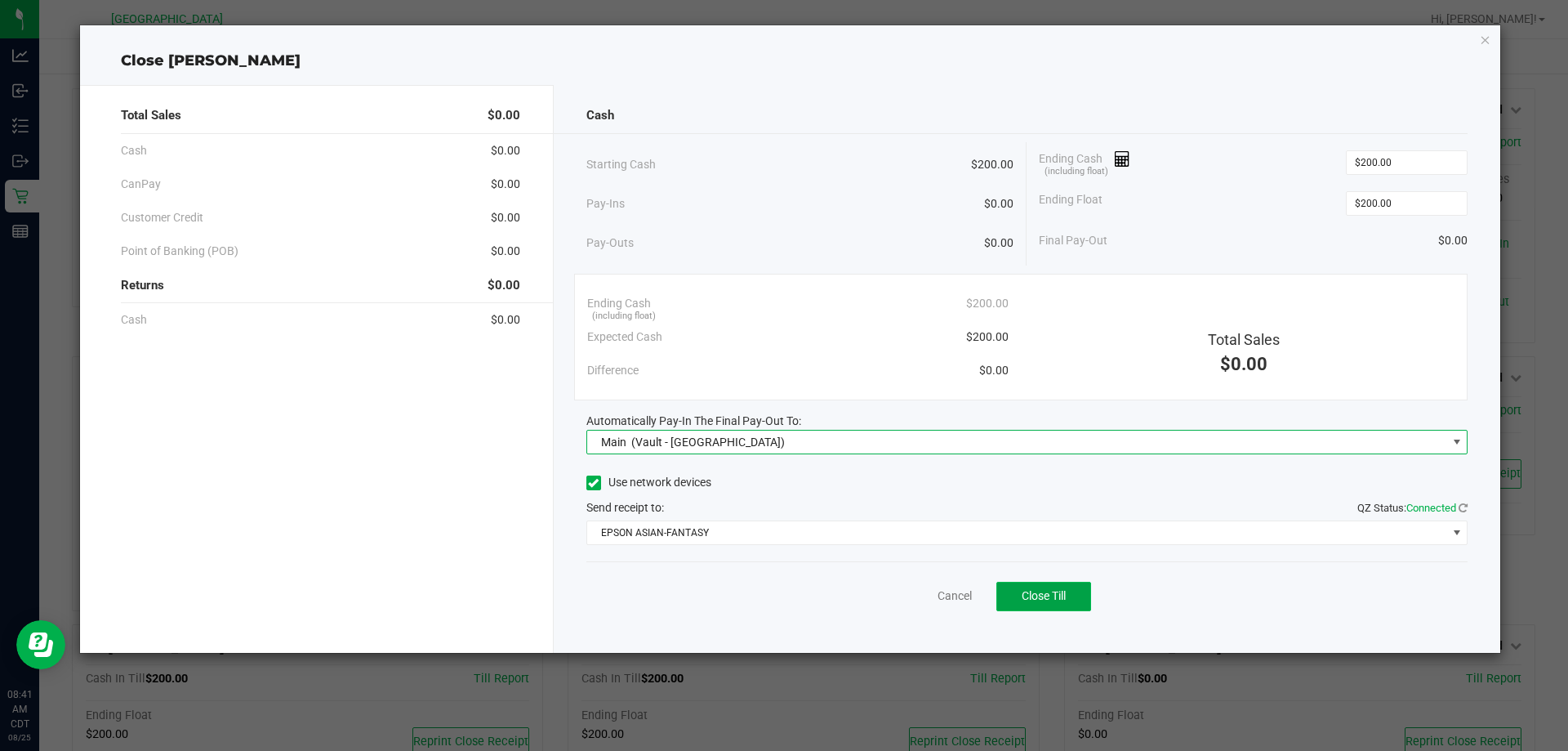
click at [1055, 597] on span "Close Till" at bounding box center [1043, 595] width 44 height 13
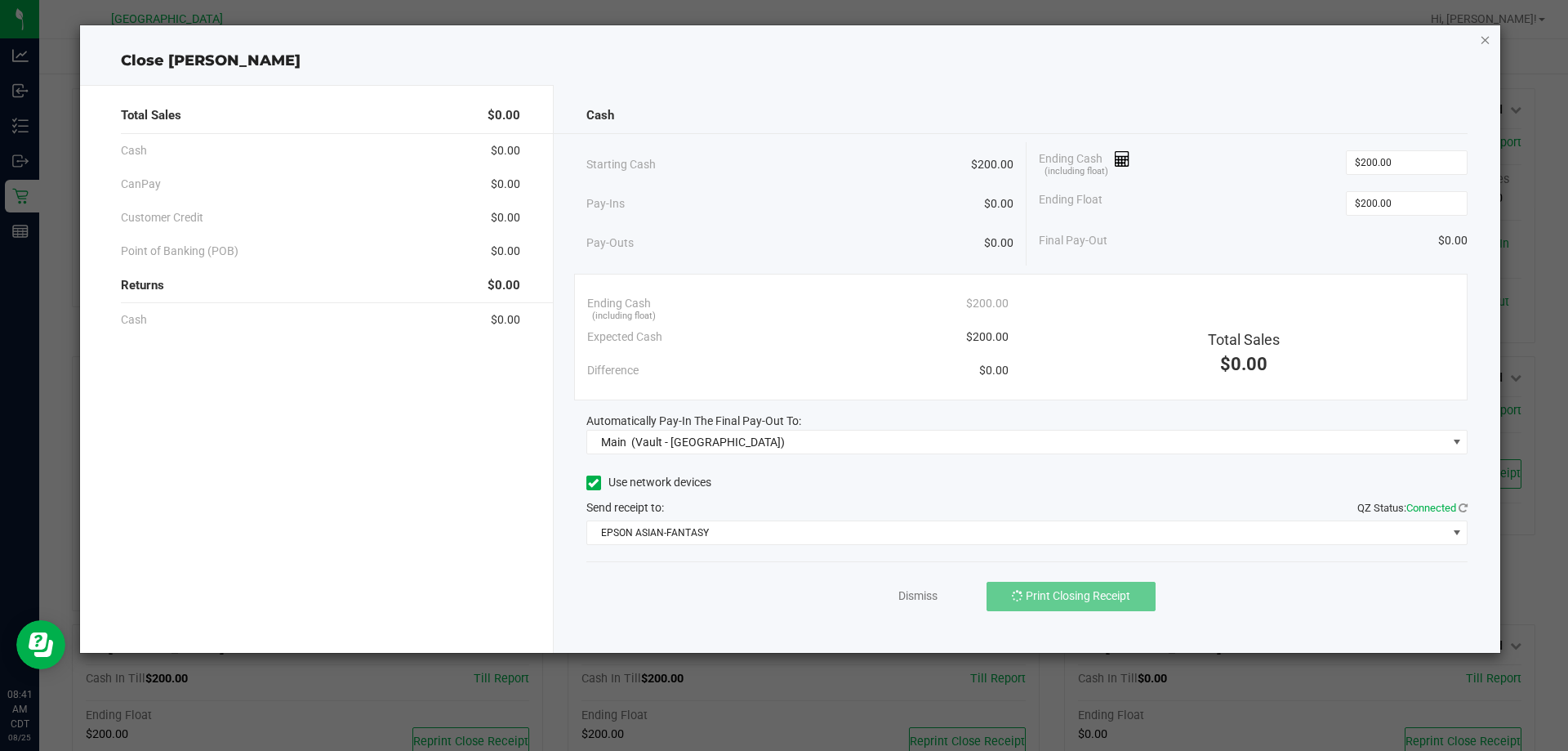
click at [1483, 41] on icon "button" at bounding box center [1486, 39] width 12 height 20
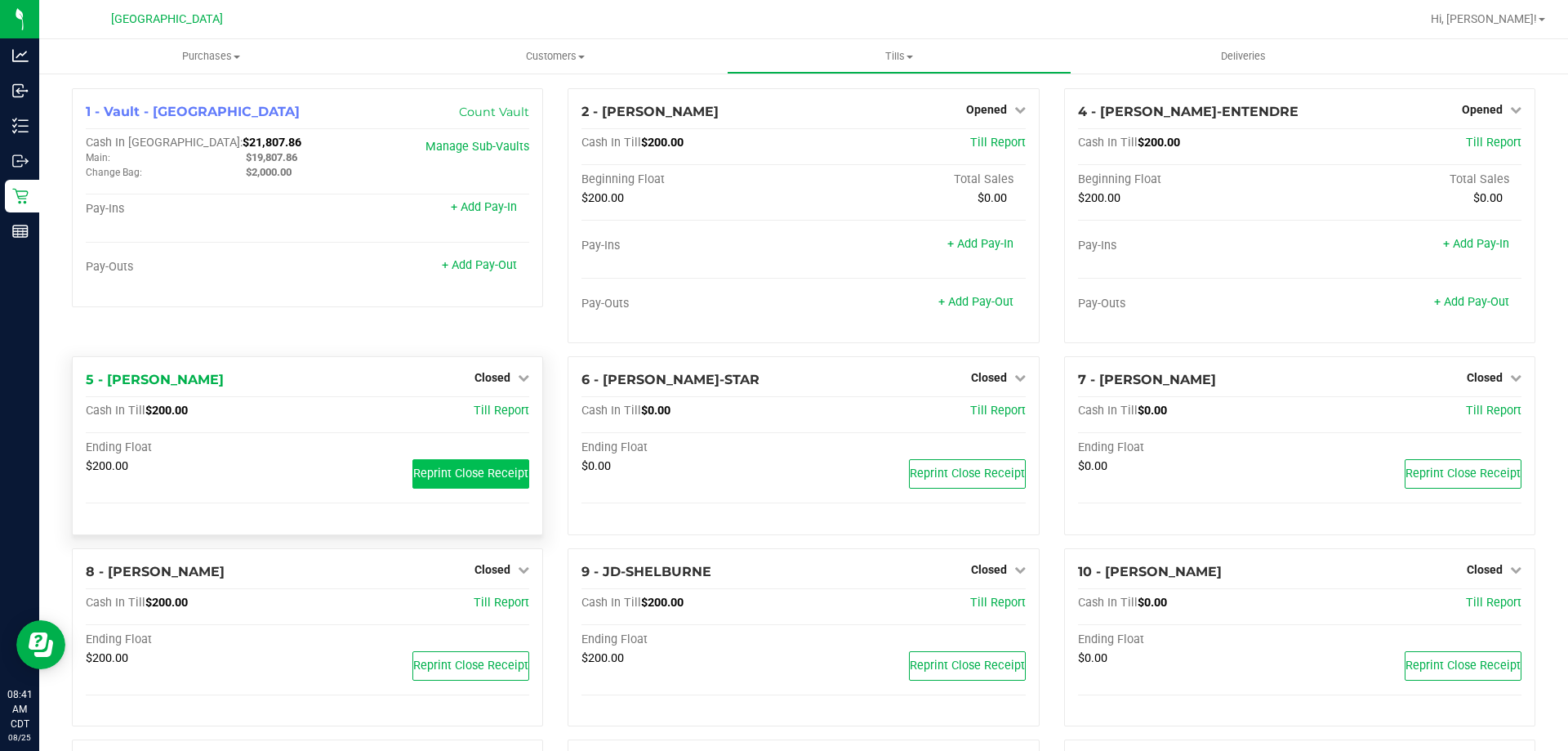
click at [465, 472] on span "Reprint Close Receipt" at bounding box center [471, 474] width 115 height 14
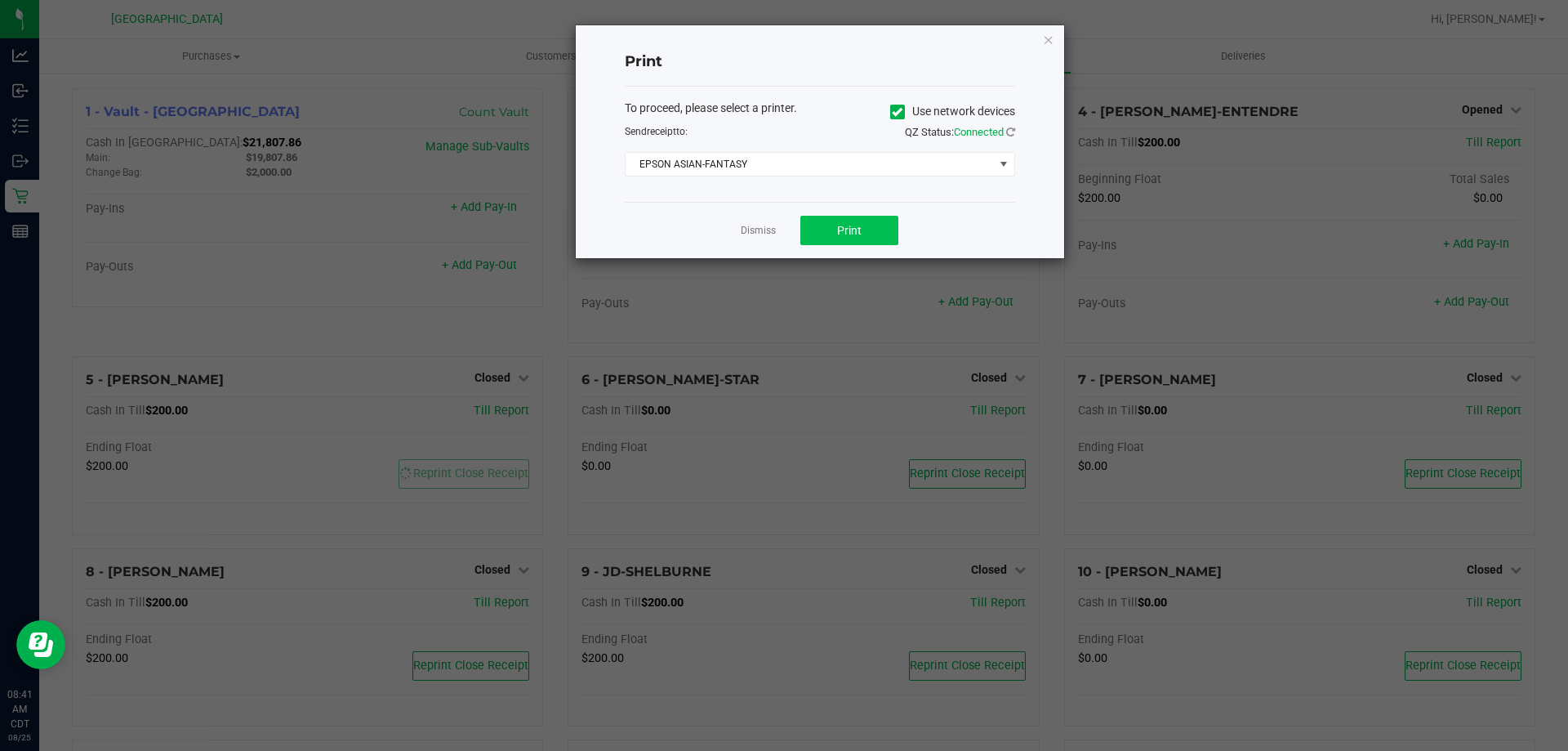
click at [867, 233] on button "Print" at bounding box center [849, 230] width 98 height 29
click at [748, 233] on link "Dismiss" at bounding box center [759, 230] width 35 height 14
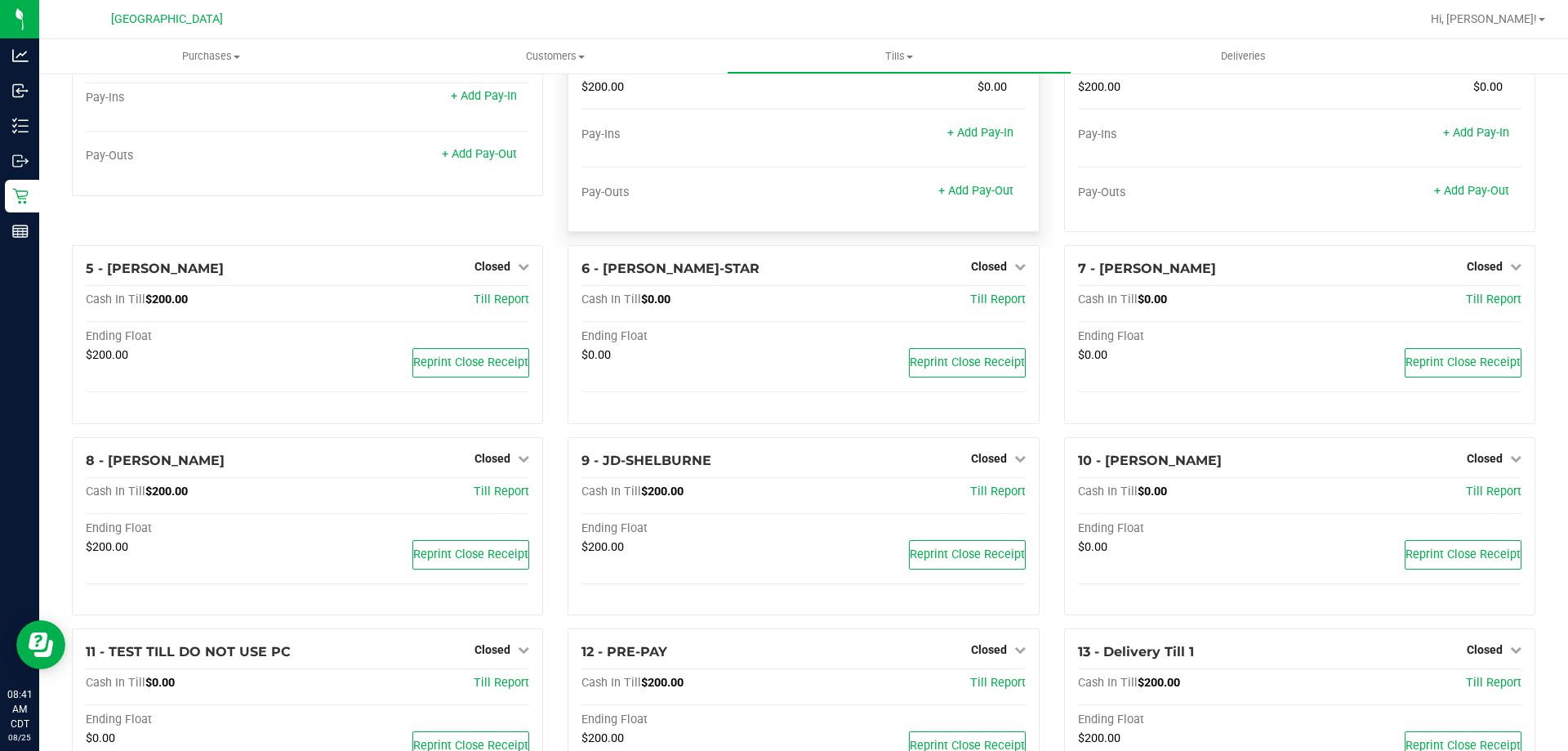
scroll to position [197, 0]
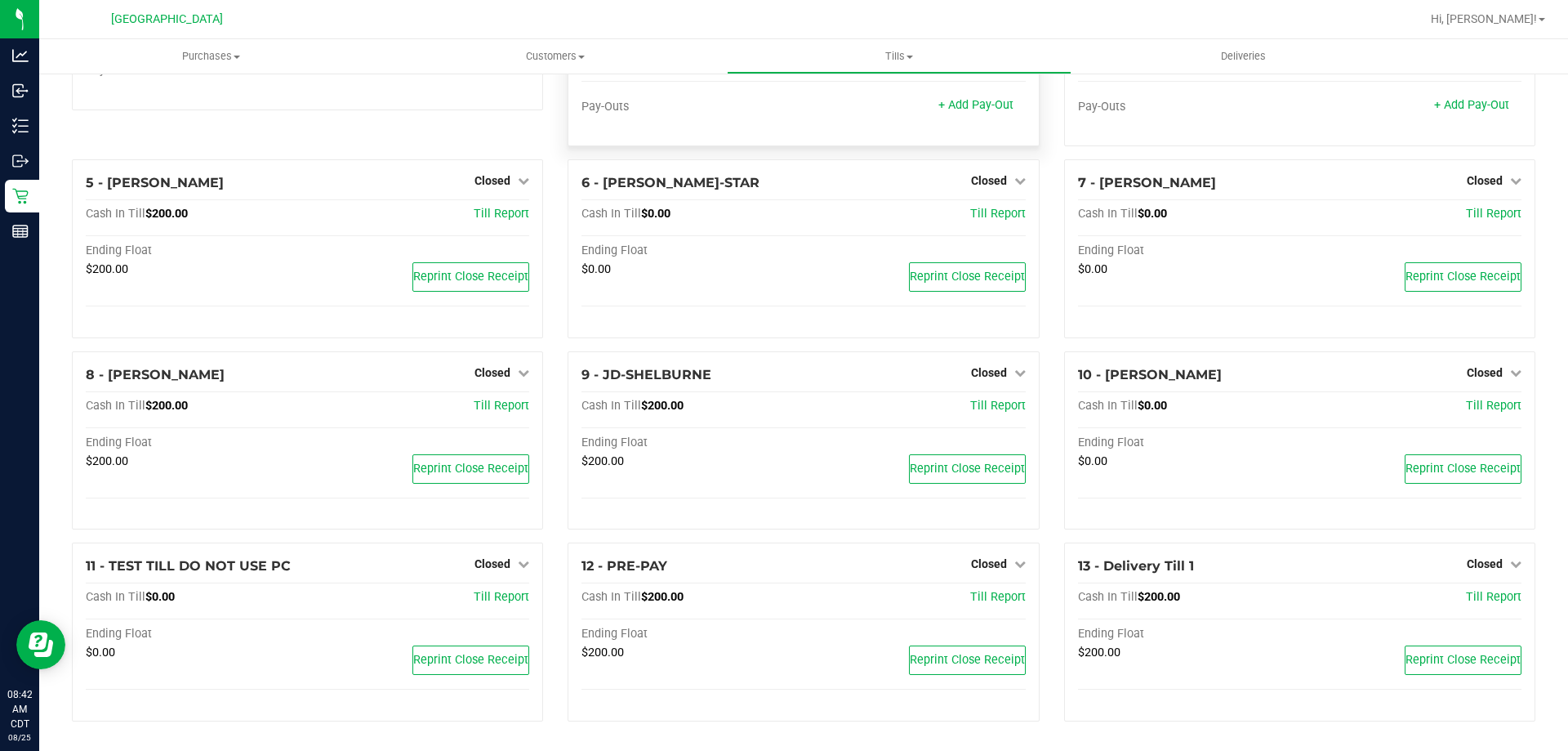
click at [505, 372] on span "Closed" at bounding box center [492, 372] width 36 height 13
click at [494, 412] on link "Open Till" at bounding box center [492, 405] width 43 height 13
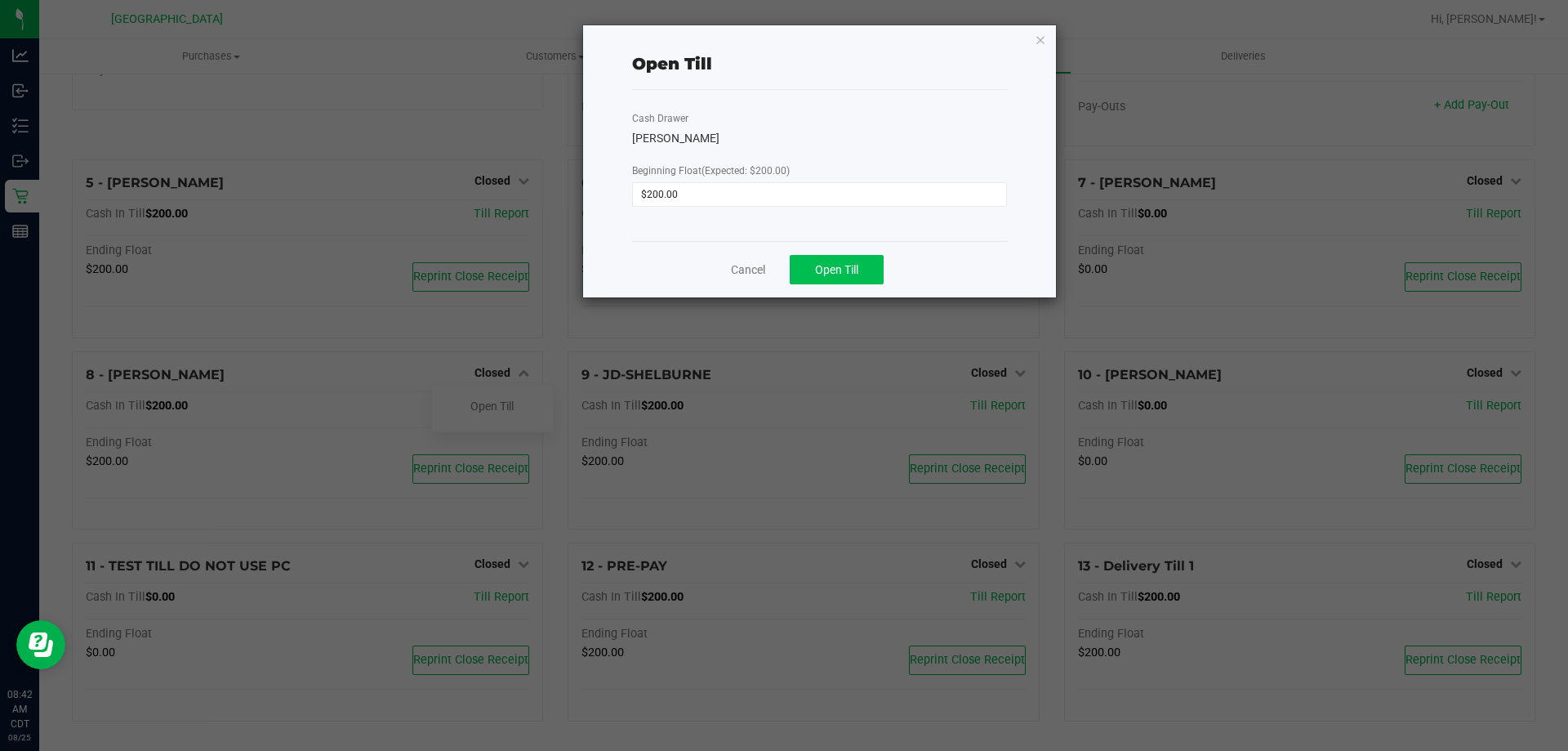
click at [842, 271] on span "Open Till" at bounding box center [837, 269] width 43 height 13
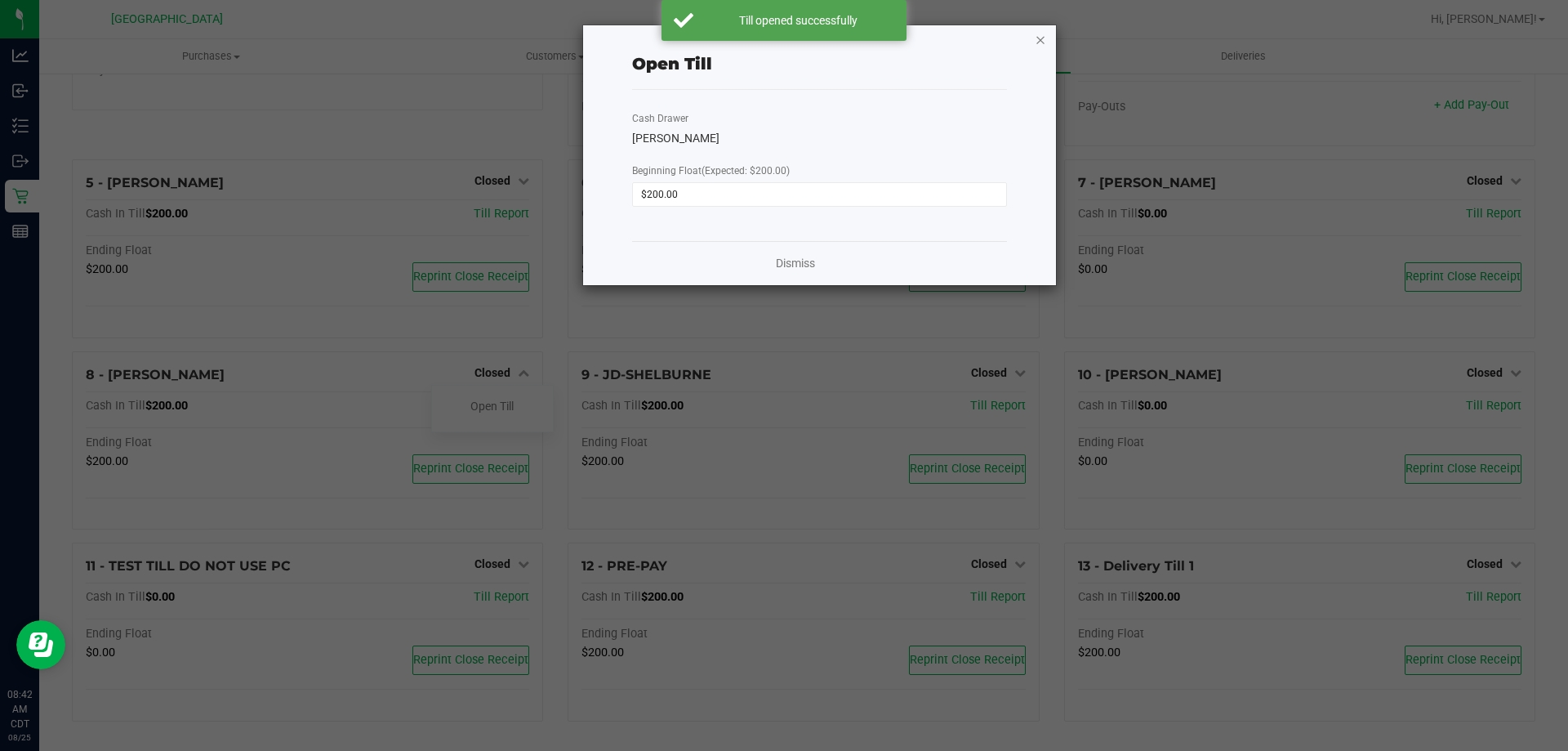
click at [1041, 43] on icon "button" at bounding box center [1041, 39] width 12 height 20
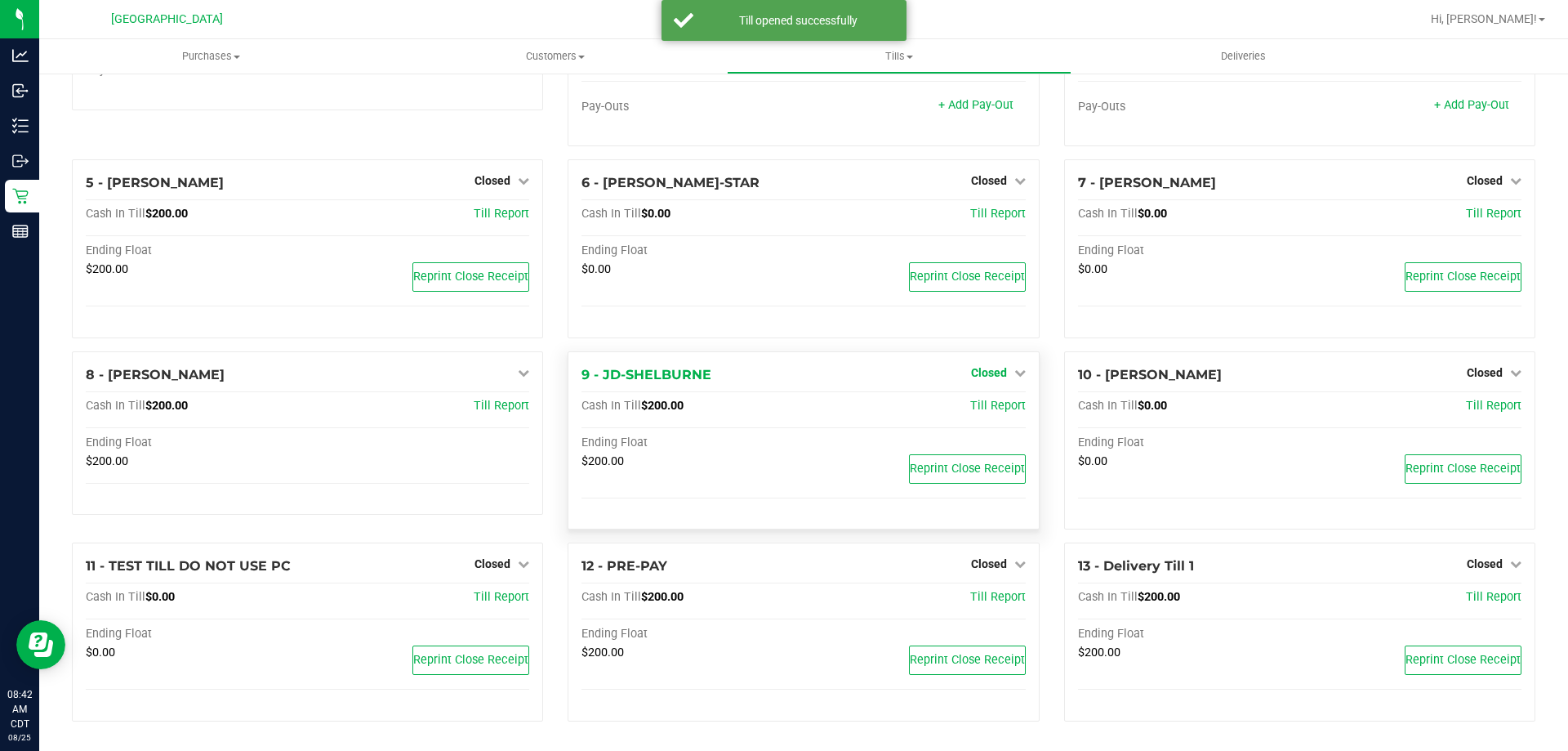
click at [981, 372] on span "Closed" at bounding box center [989, 372] width 36 height 13
click at [987, 407] on link "Open Till" at bounding box center [988, 405] width 43 height 13
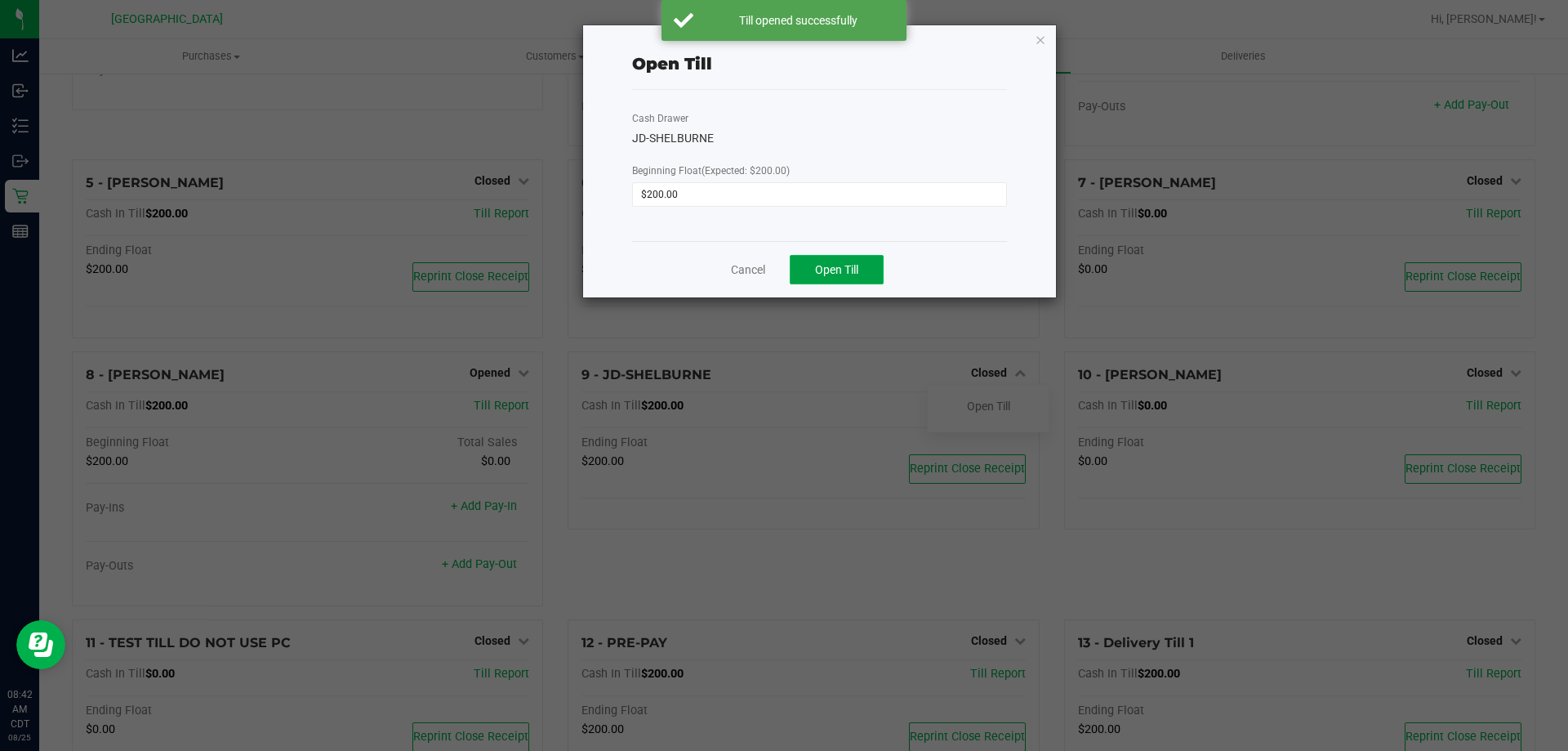
click at [853, 269] on span "Open Till" at bounding box center [837, 269] width 43 height 13
click at [1042, 45] on icon "button" at bounding box center [1041, 39] width 12 height 20
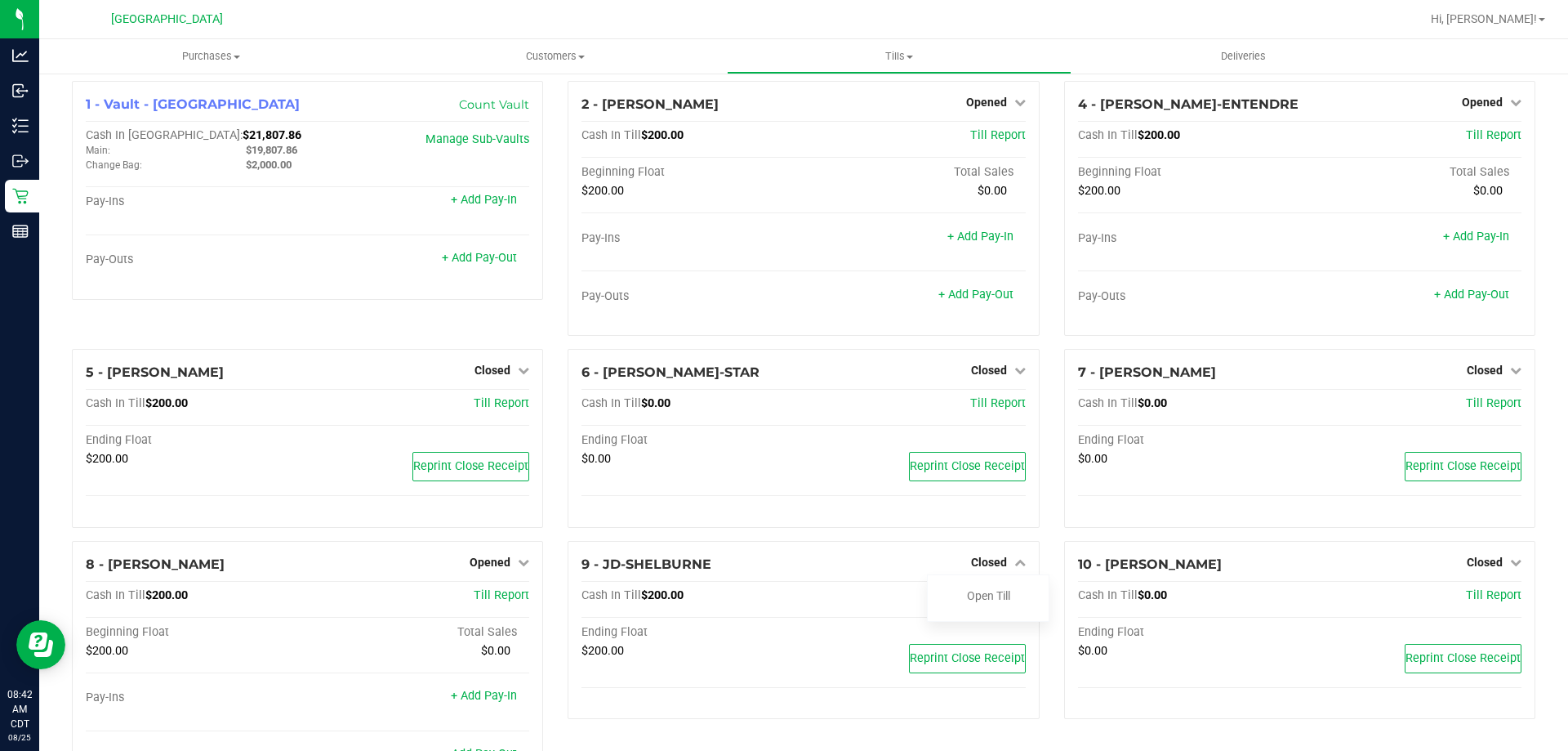
scroll to position [0, 0]
